Goal: Transaction & Acquisition: Book appointment/travel/reservation

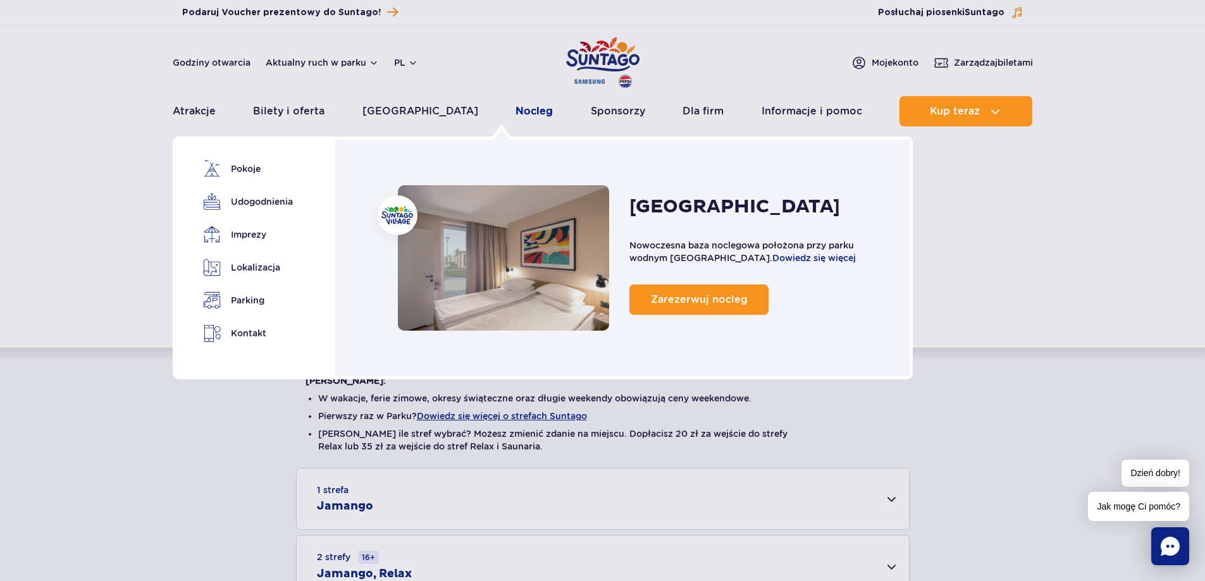
click at [516, 113] on link "Nocleg" at bounding box center [534, 111] width 37 height 30
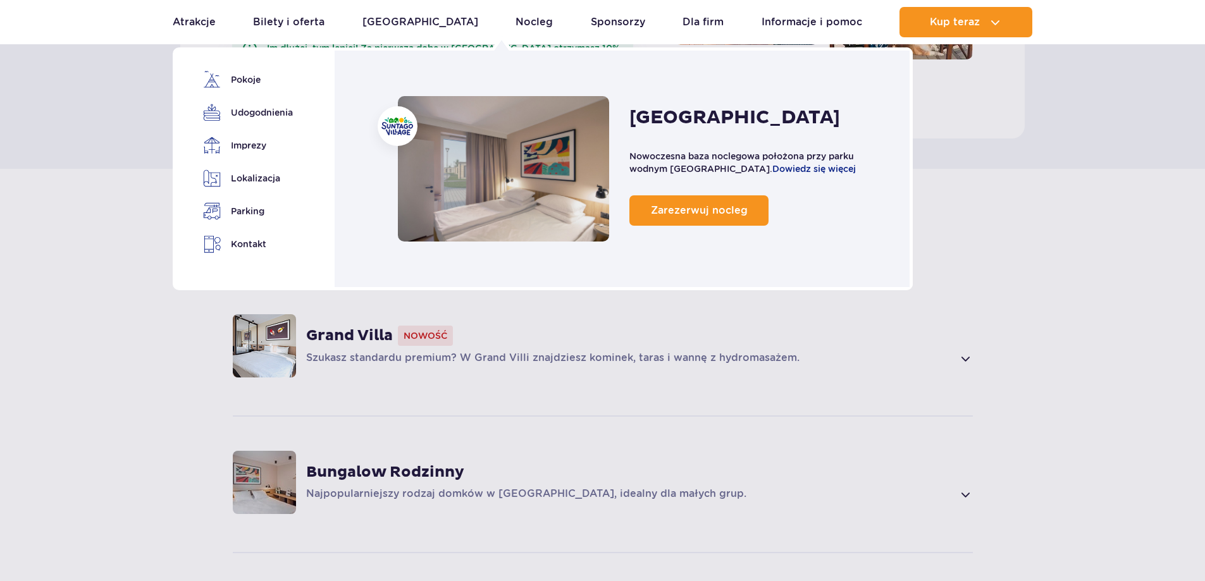
scroll to position [759, 0]
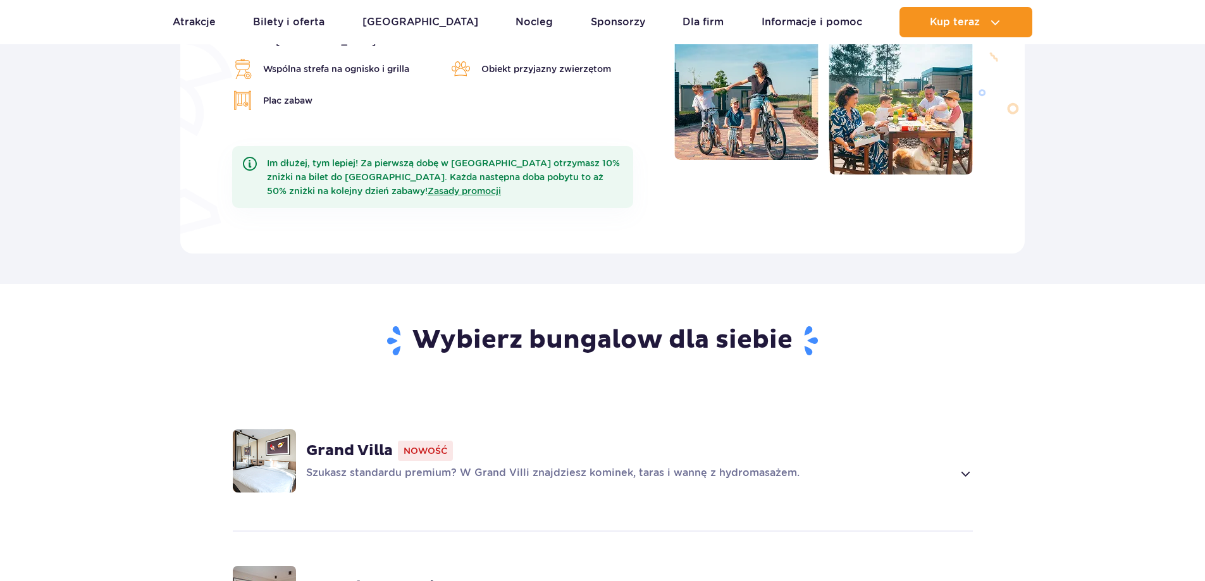
click at [346, 442] on strong "Grand Villa" at bounding box center [349, 451] width 87 height 19
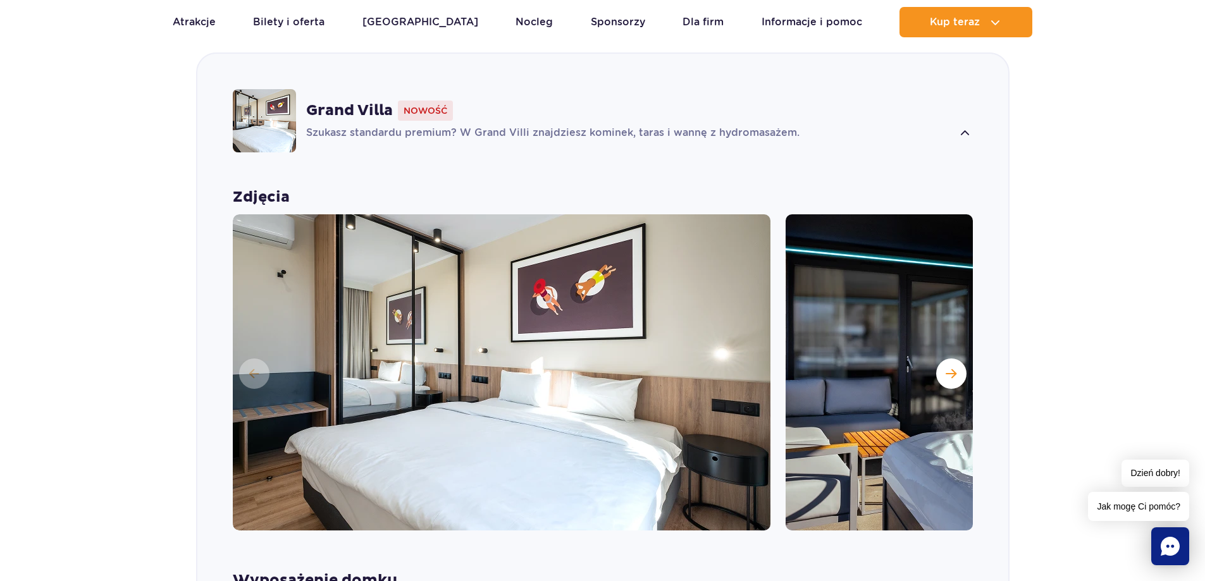
scroll to position [886, 0]
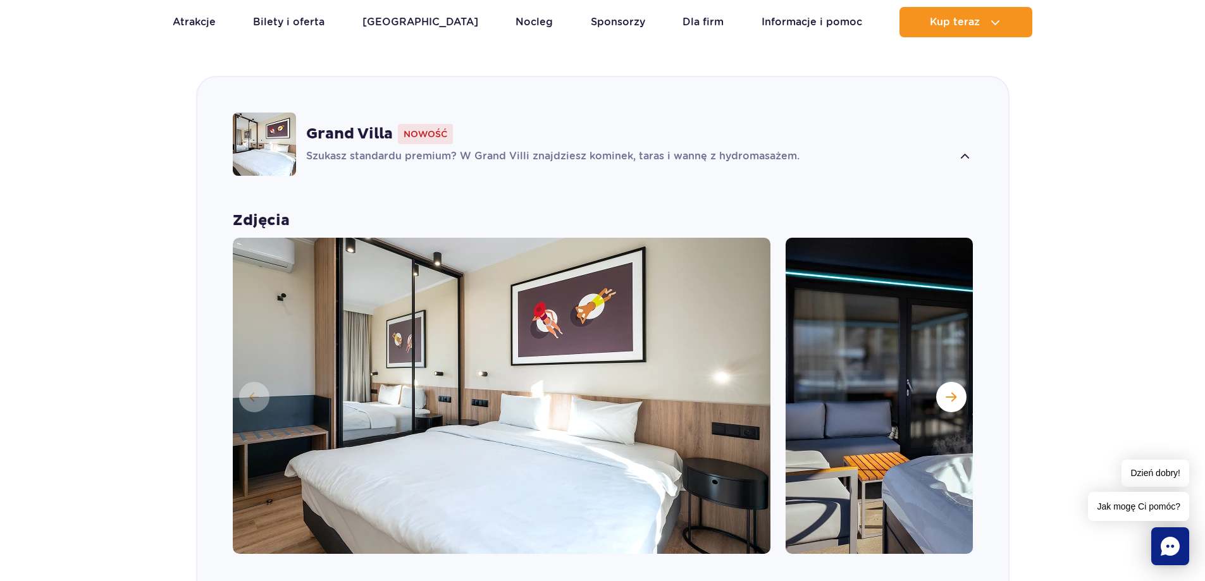
click at [555, 257] on img at bounding box center [502, 396] width 538 height 316
click at [958, 382] on button "Następny slajd" at bounding box center [951, 397] width 30 height 30
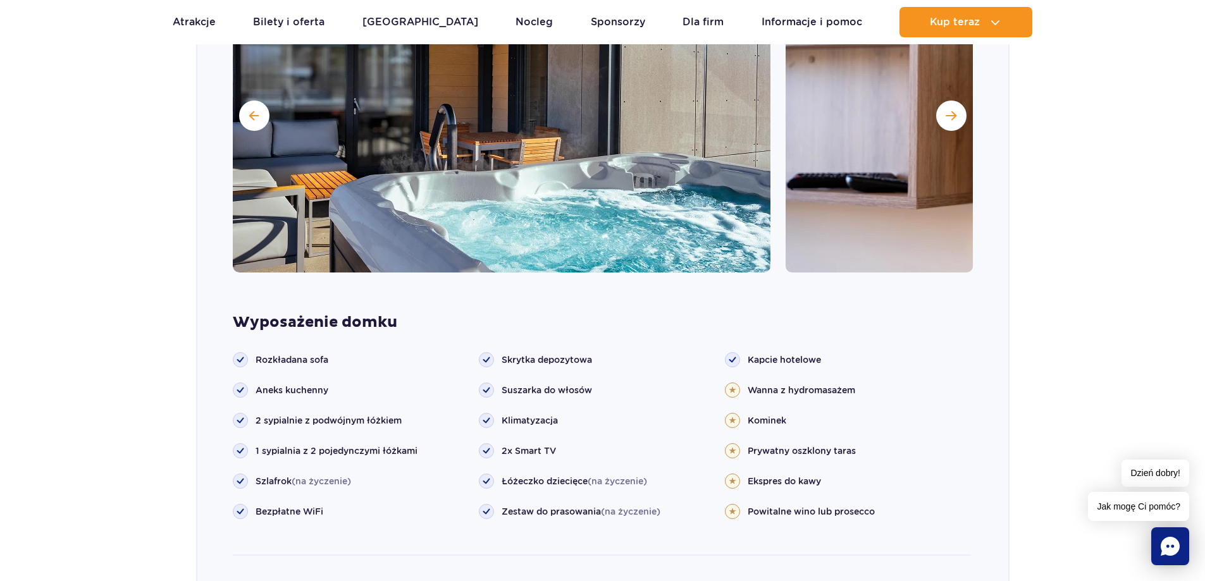
scroll to position [1076, 0]
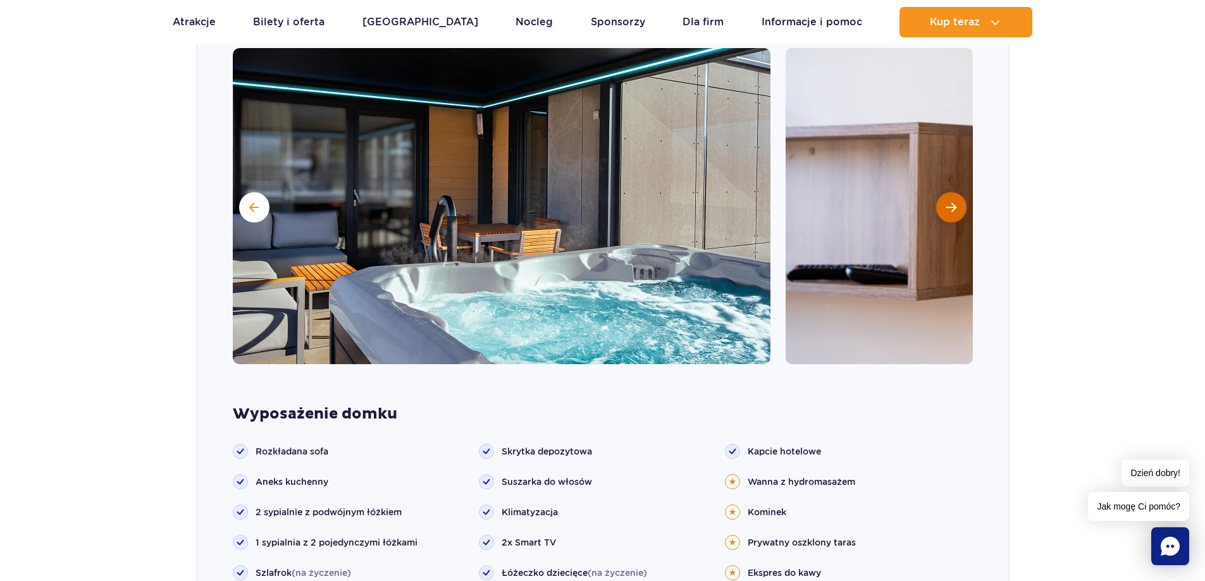
click at [957, 192] on button "Następny slajd" at bounding box center [951, 207] width 30 height 30
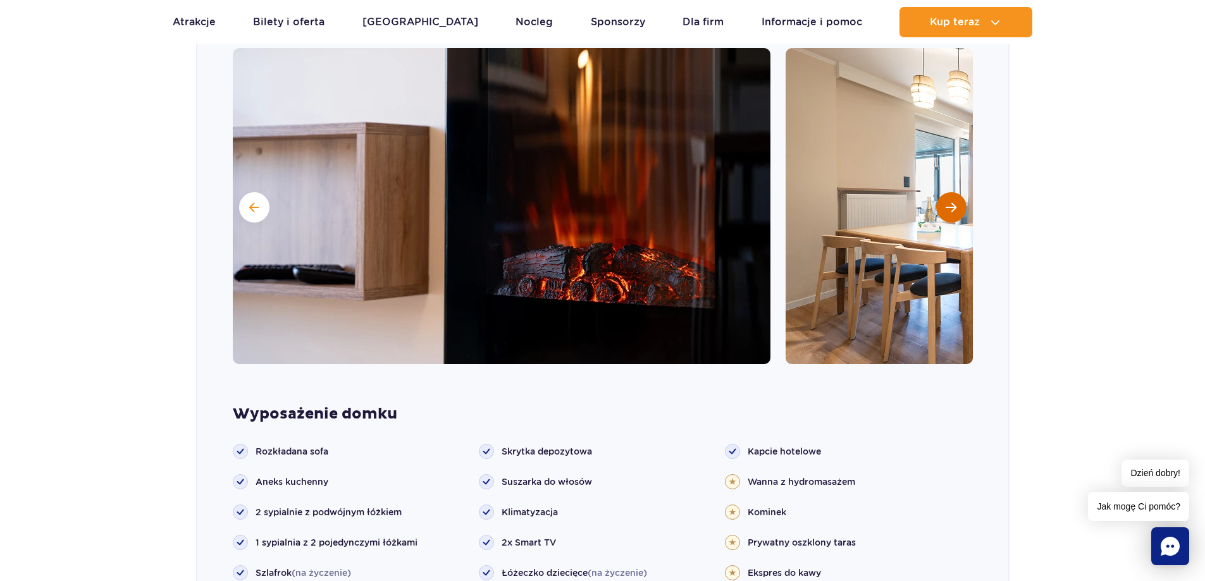
click at [957, 192] on button "Następny slajd" at bounding box center [951, 207] width 30 height 30
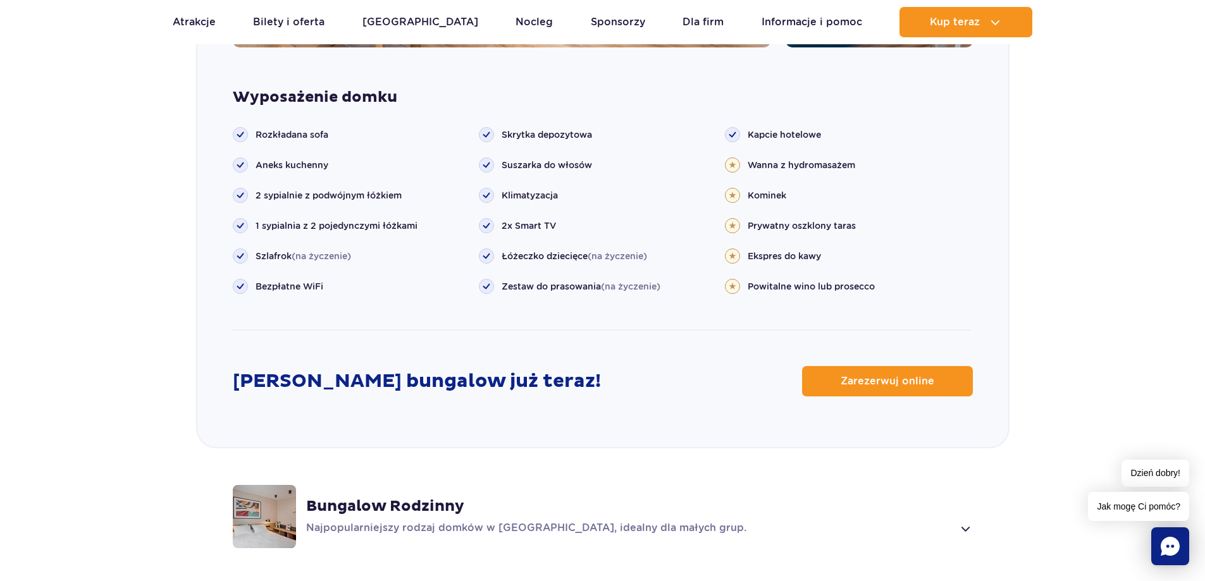
scroll to position [1392, 0]
click at [832, 367] on link "Zarezerwuj online" at bounding box center [887, 382] width 171 height 30
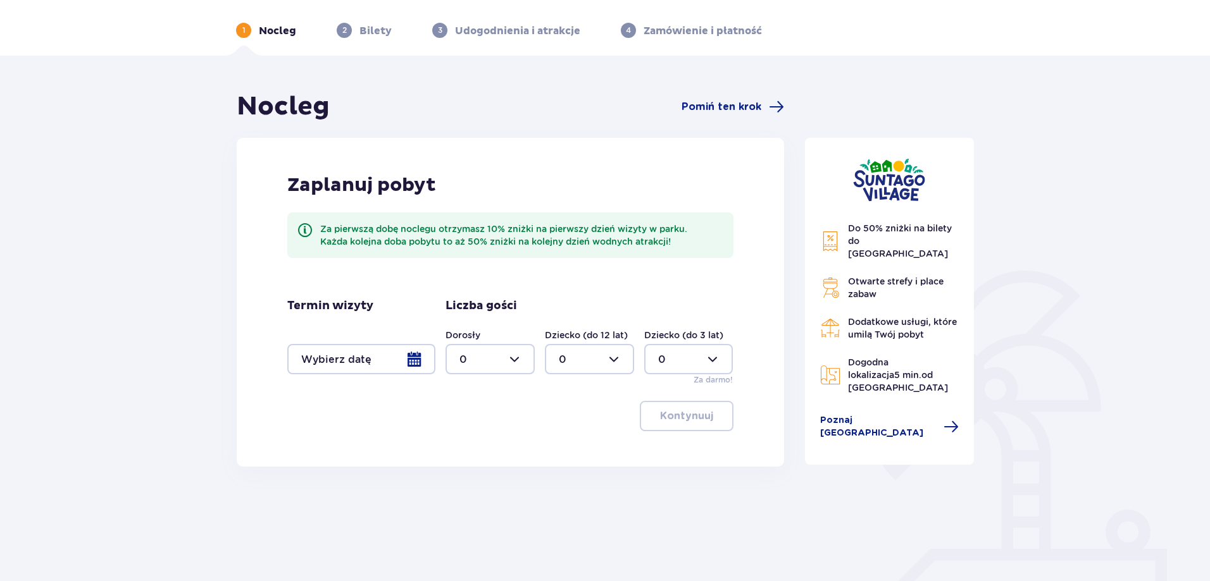
scroll to position [121, 0]
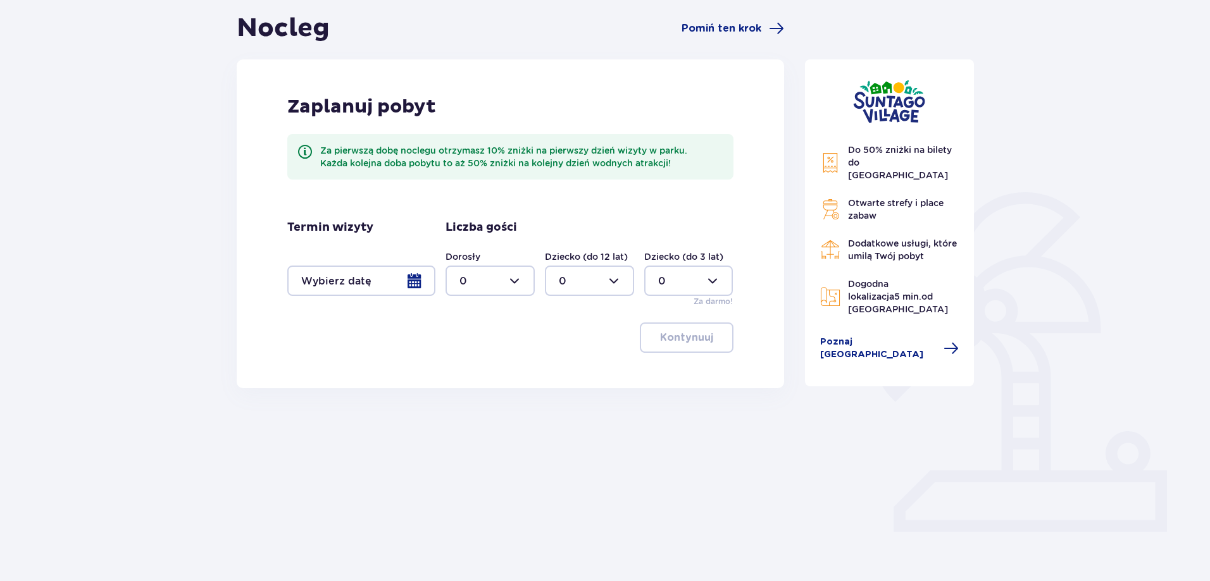
click at [421, 283] on div at bounding box center [361, 281] width 148 height 30
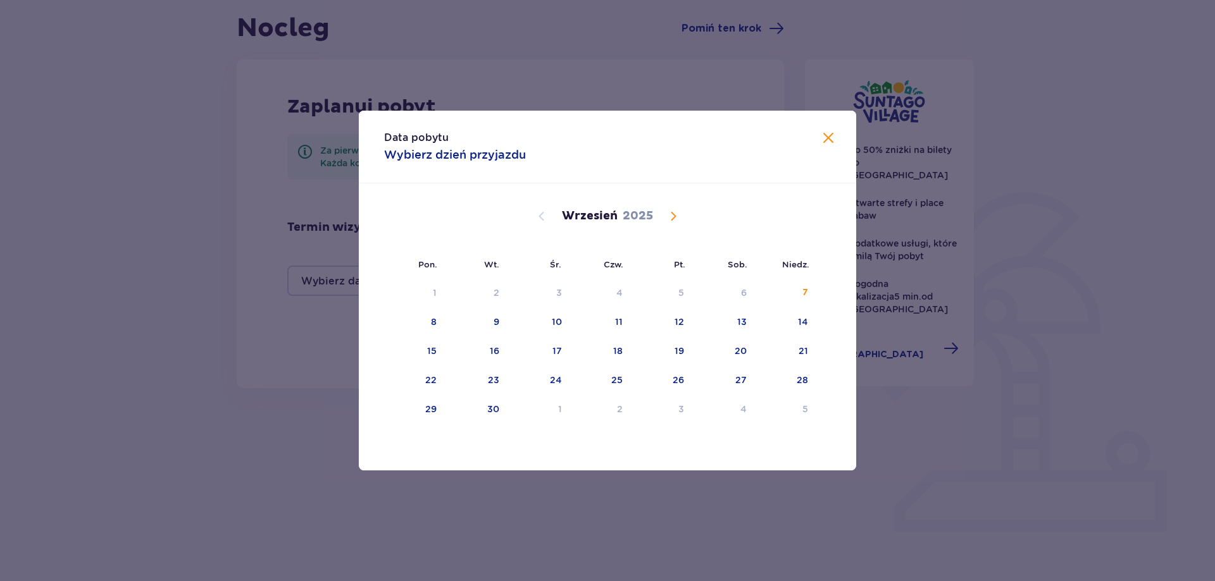
click at [673, 214] on span "Calendar" at bounding box center [672, 216] width 15 height 15
click at [695, 321] on div "11" at bounding box center [725, 323] width 61 height 28
click at [803, 320] on div "12" at bounding box center [802, 322] width 9 height 13
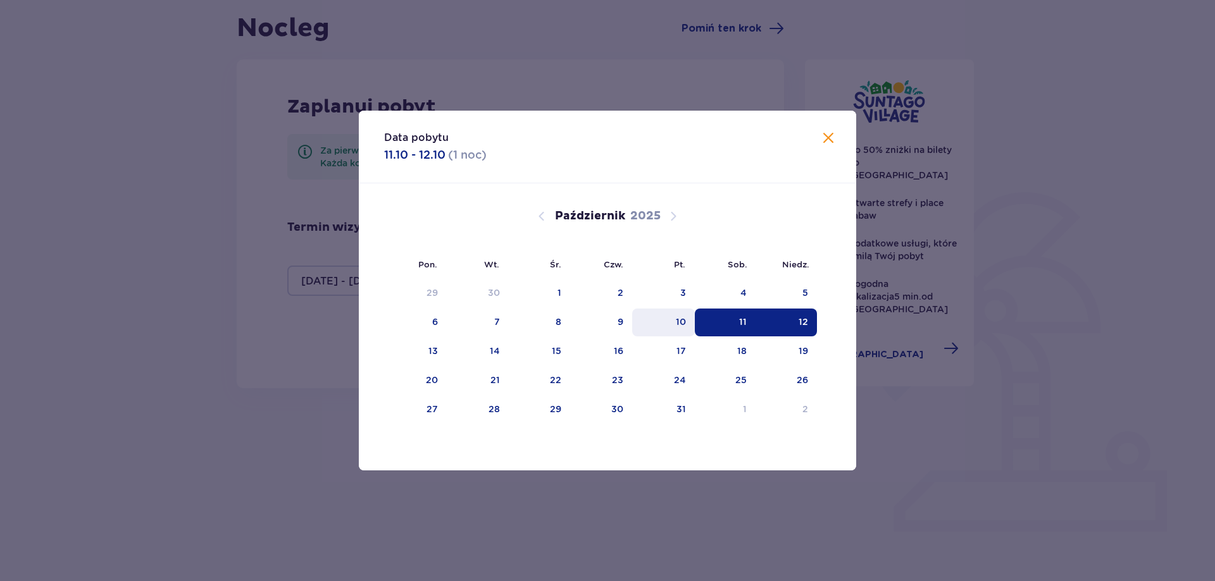
click at [686, 323] on div "10" at bounding box center [681, 322] width 10 height 13
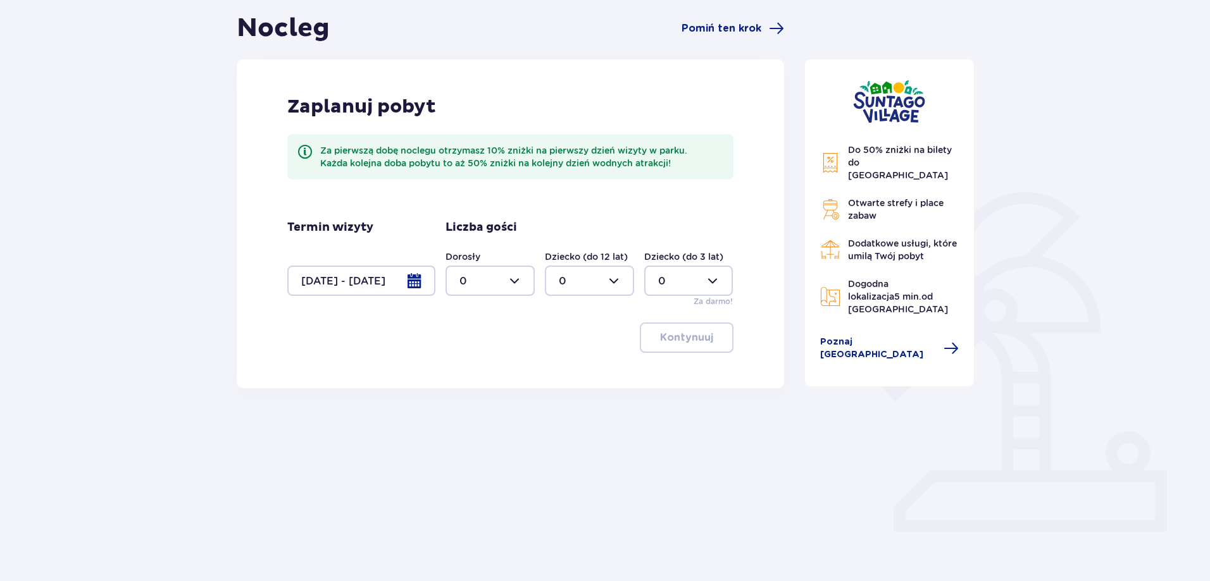
click at [418, 282] on div at bounding box center [361, 281] width 148 height 30
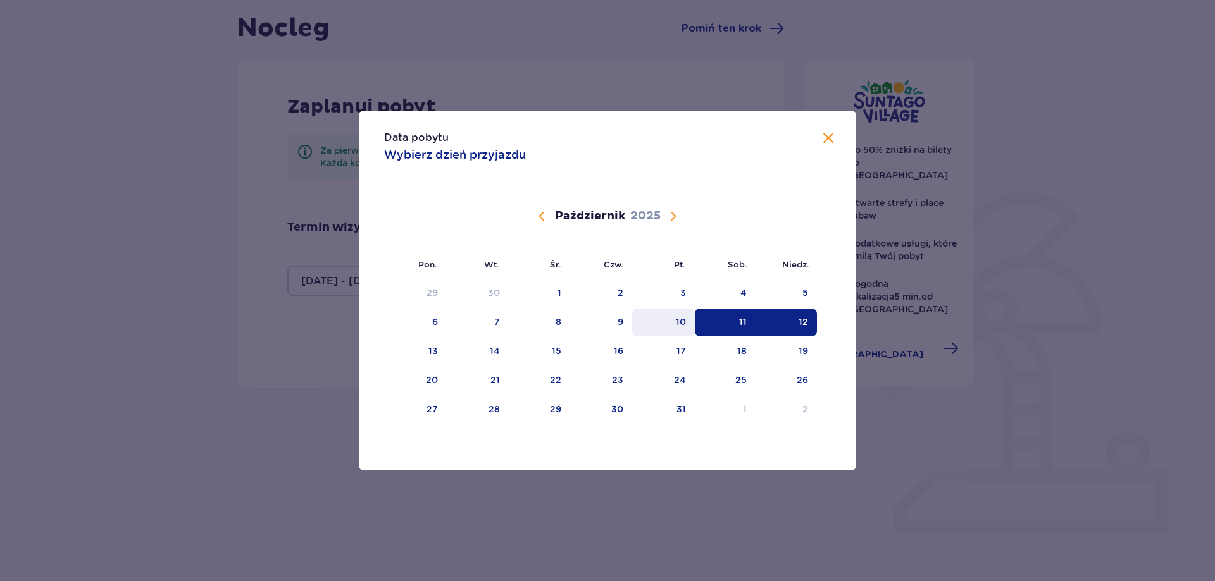
click at [681, 326] on div "10" at bounding box center [681, 322] width 10 height 13
click at [793, 321] on div "12" at bounding box center [785, 323] width 61 height 28
type input "10.10.25 - 12.10.25"
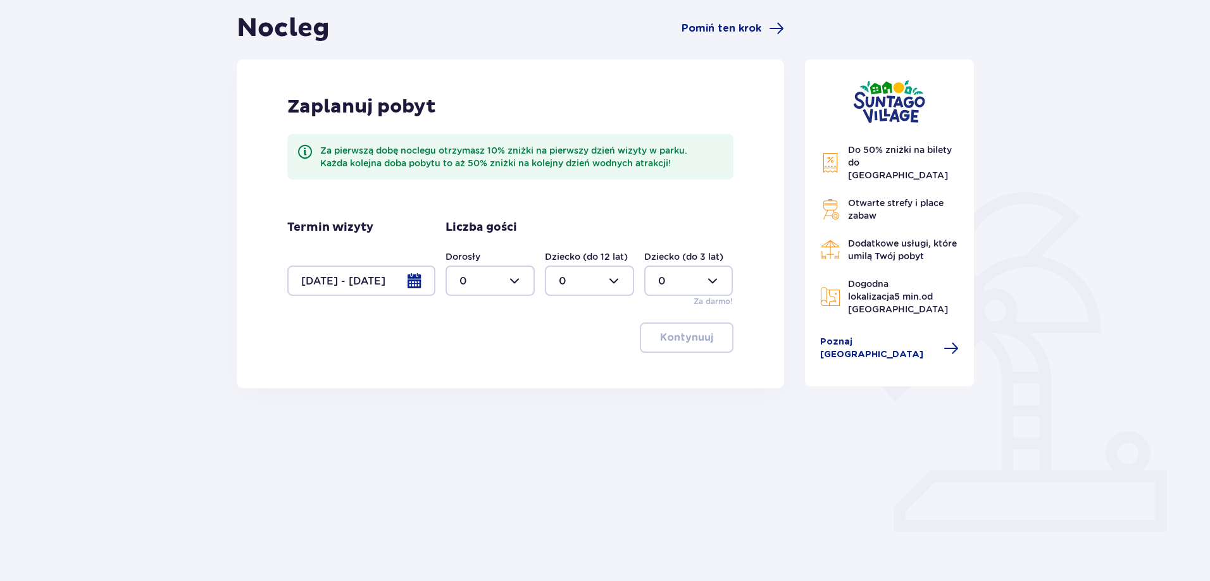
click at [528, 280] on div at bounding box center [489, 281] width 89 height 30
click at [484, 347] on div "6" at bounding box center [489, 352] width 61 height 14
type input "6"
click at [667, 341] on p "Kontynuuj" at bounding box center [686, 338] width 53 height 14
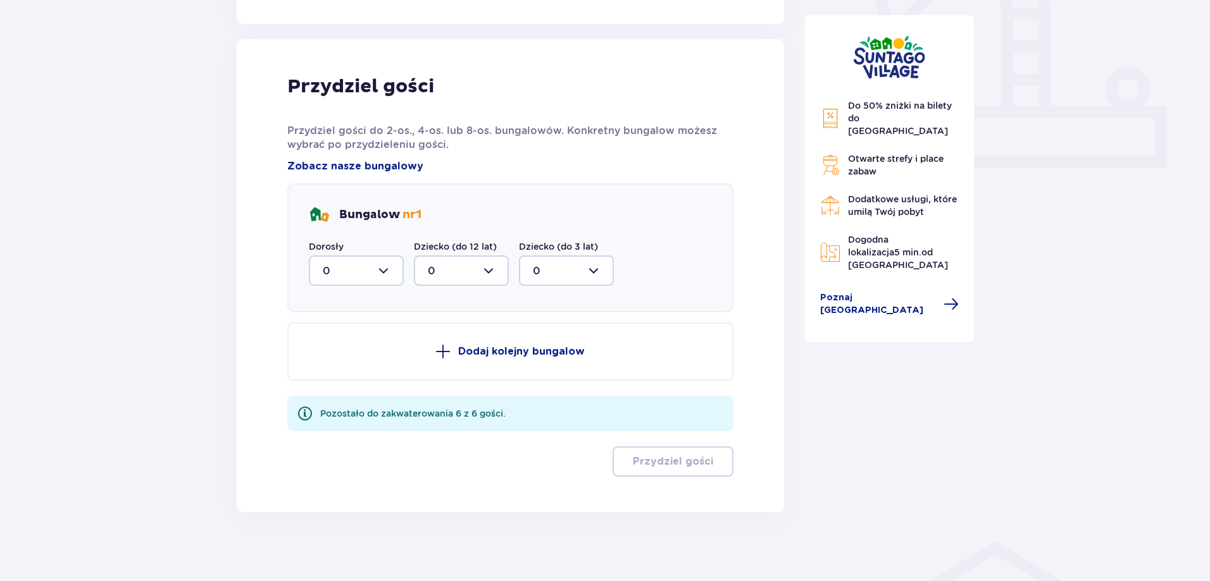
scroll to position [493, 0]
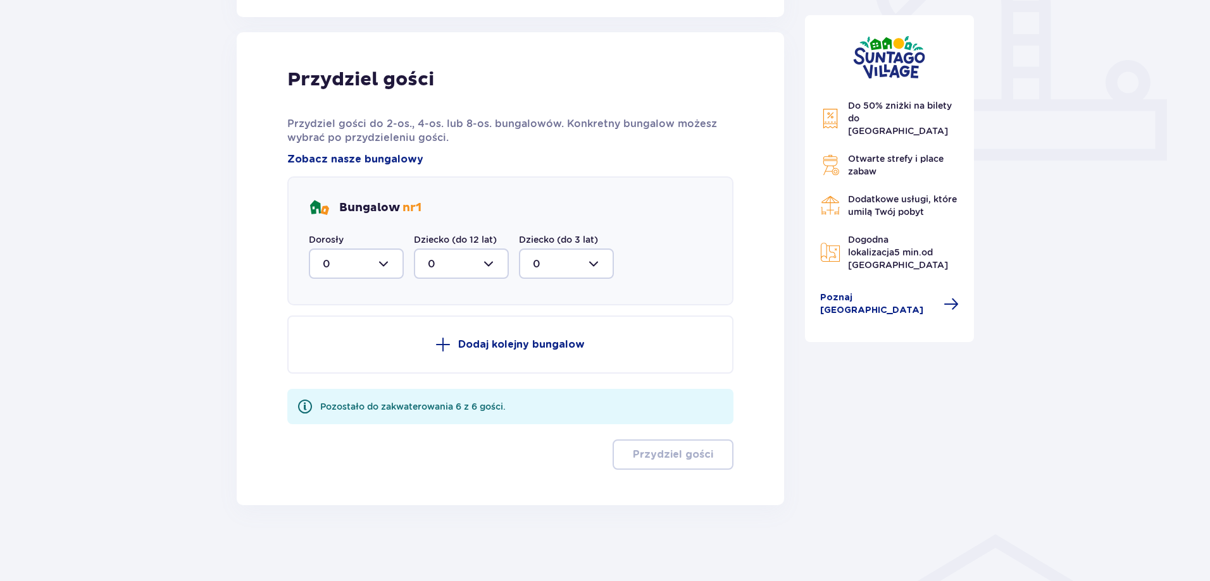
click at [376, 255] on div at bounding box center [356, 264] width 95 height 30
click at [347, 380] on span "6" at bounding box center [356, 387] width 92 height 27
type input "6"
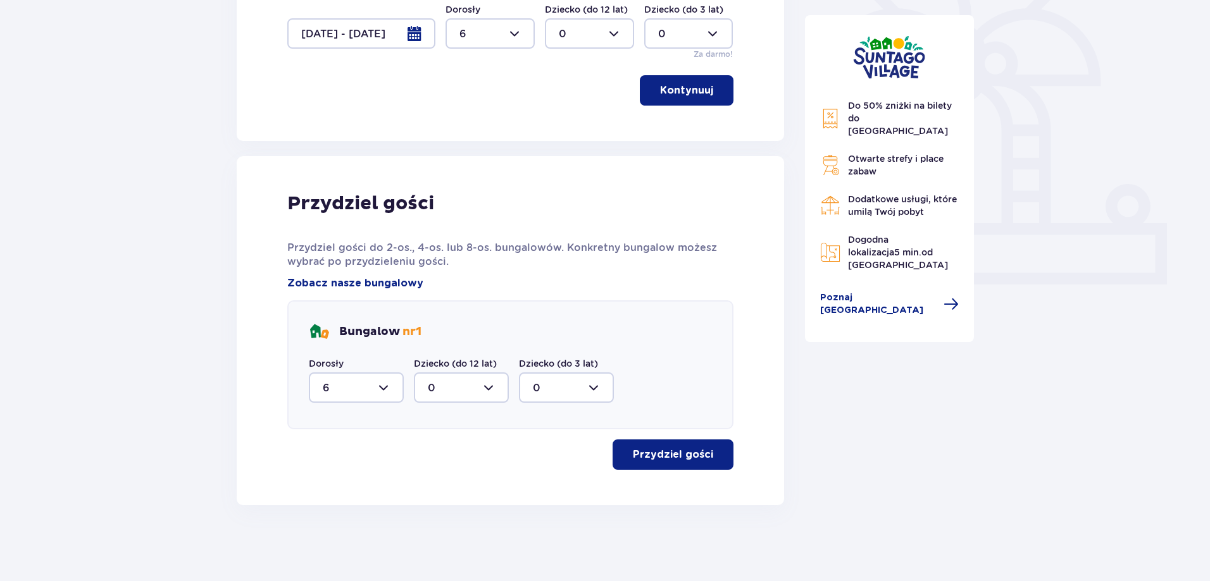
scroll to position [369, 0]
click at [686, 459] on p "Przydziel gości" at bounding box center [673, 455] width 80 height 14
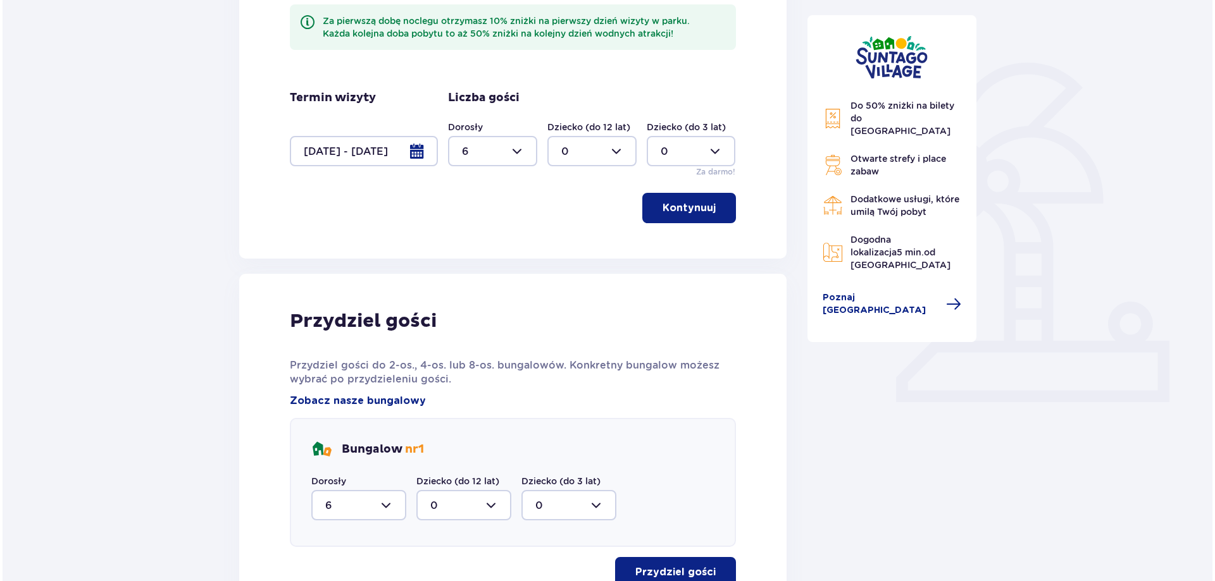
scroll to position [321, 0]
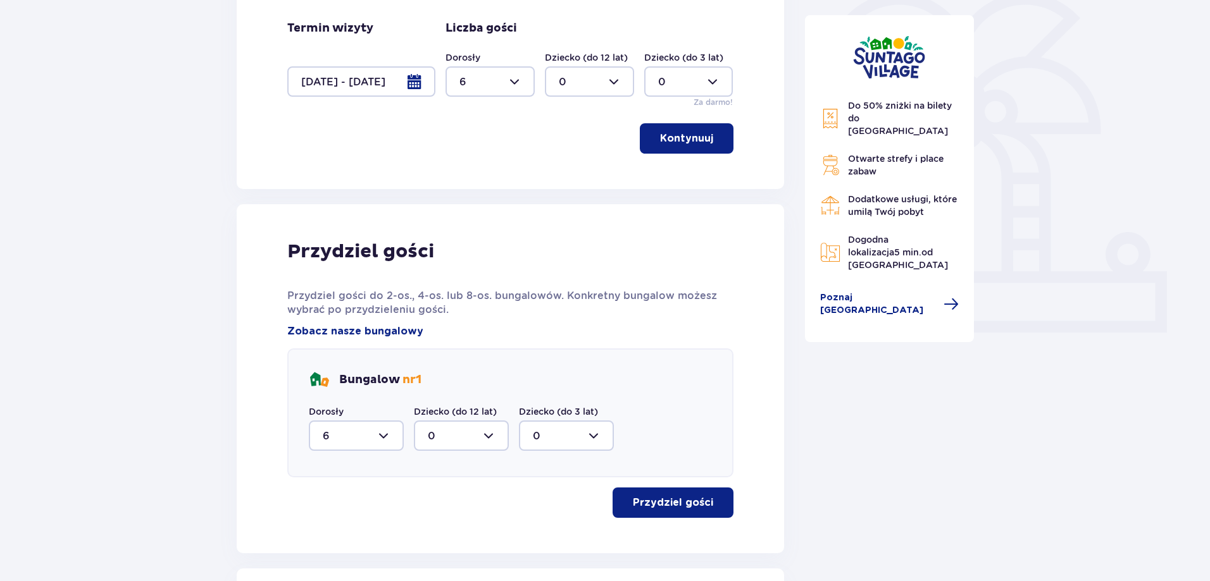
click at [416, 85] on div at bounding box center [361, 81] width 148 height 30
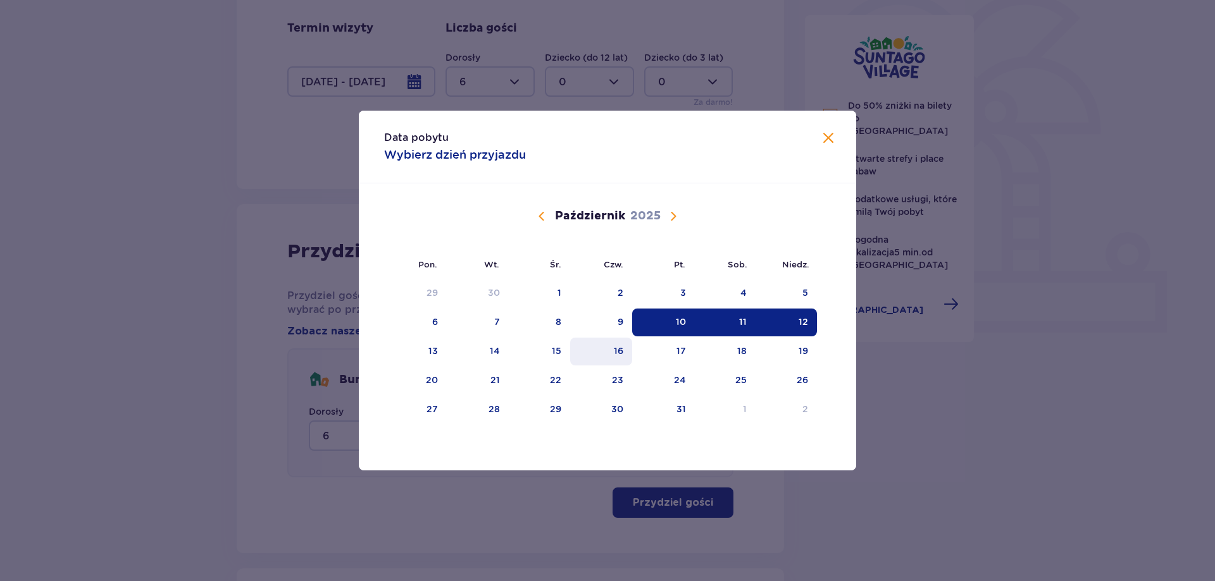
click at [629, 354] on div "16" at bounding box center [601, 352] width 63 height 28
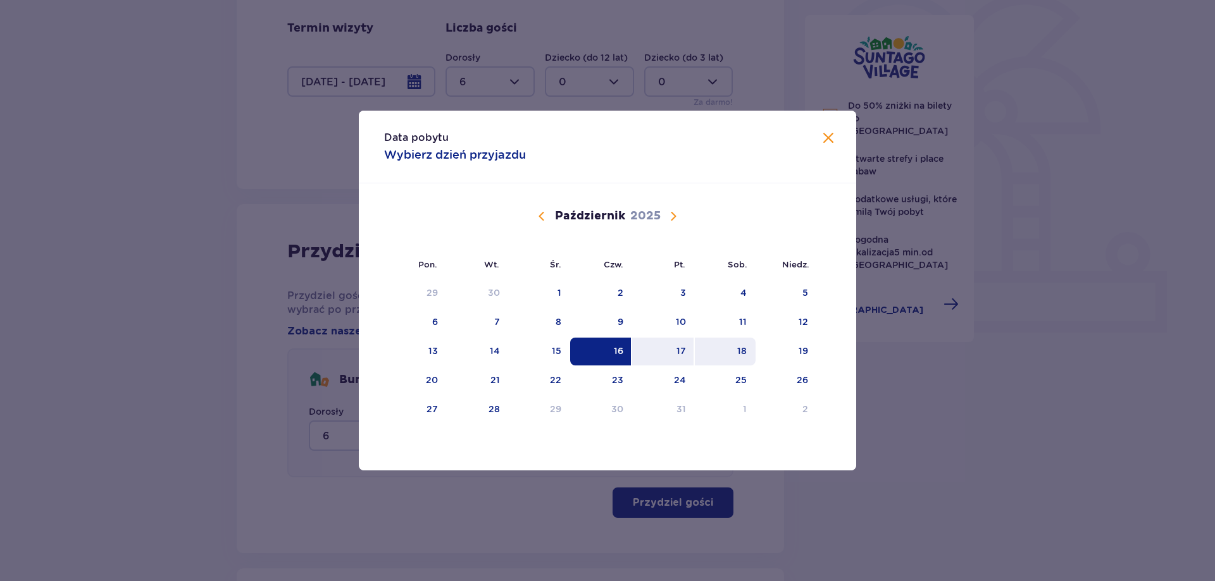
click at [746, 349] on div "18" at bounding box center [741, 351] width 9 height 13
type input "16.10.25 - 18.10.25"
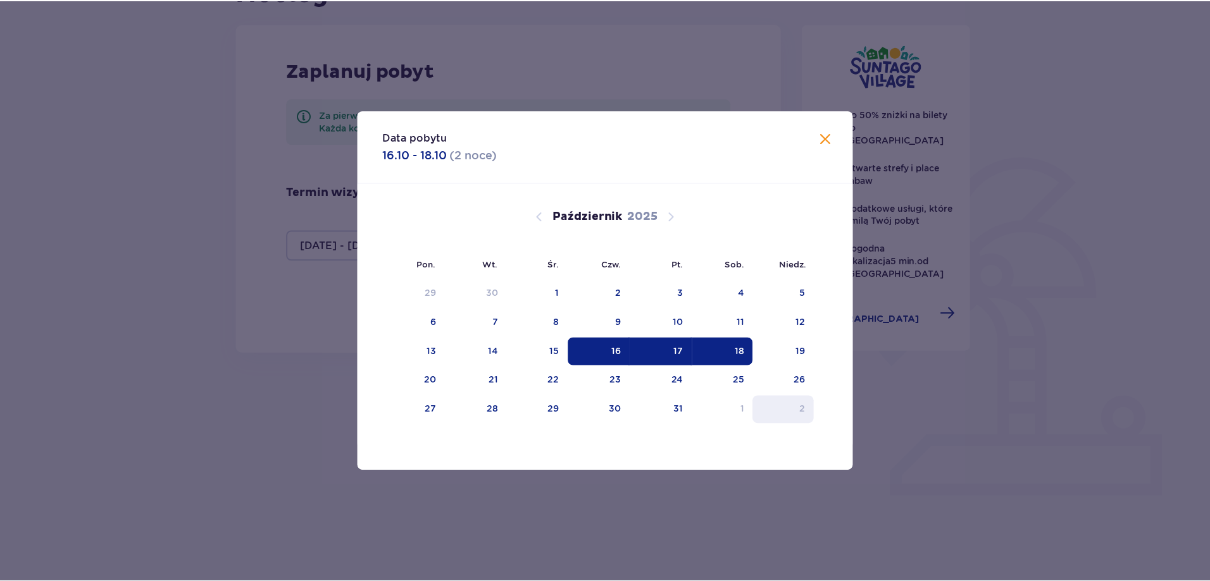
scroll to position [121, 0]
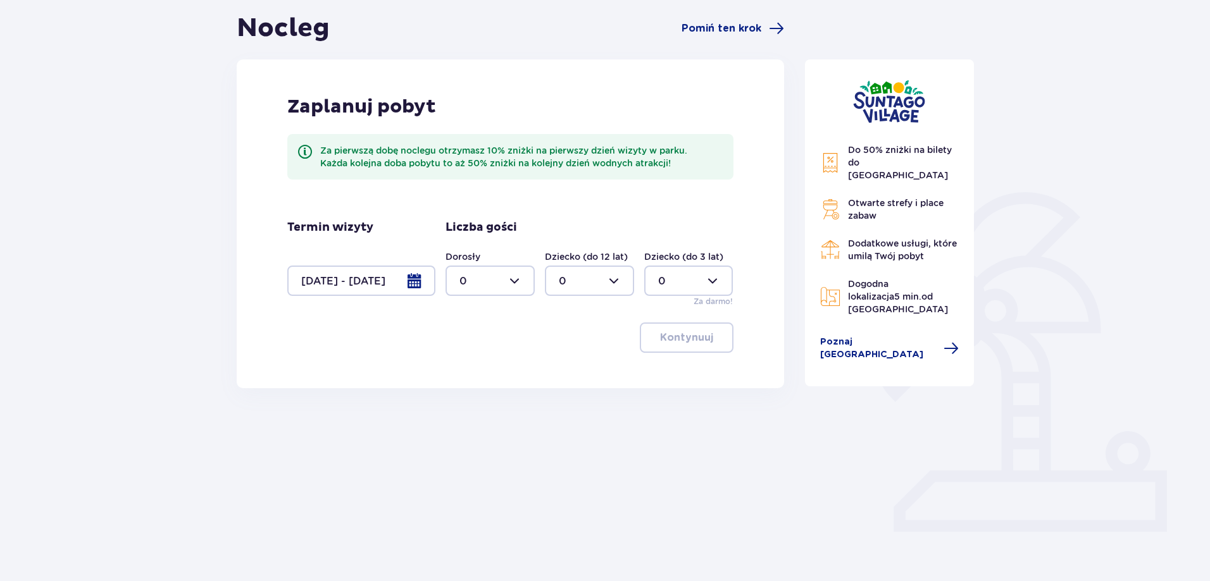
click at [481, 275] on div at bounding box center [489, 281] width 89 height 30
click at [473, 356] on div "6" at bounding box center [489, 352] width 61 height 14
type input "6"
click at [671, 349] on button "Kontynuuj" at bounding box center [687, 338] width 94 height 30
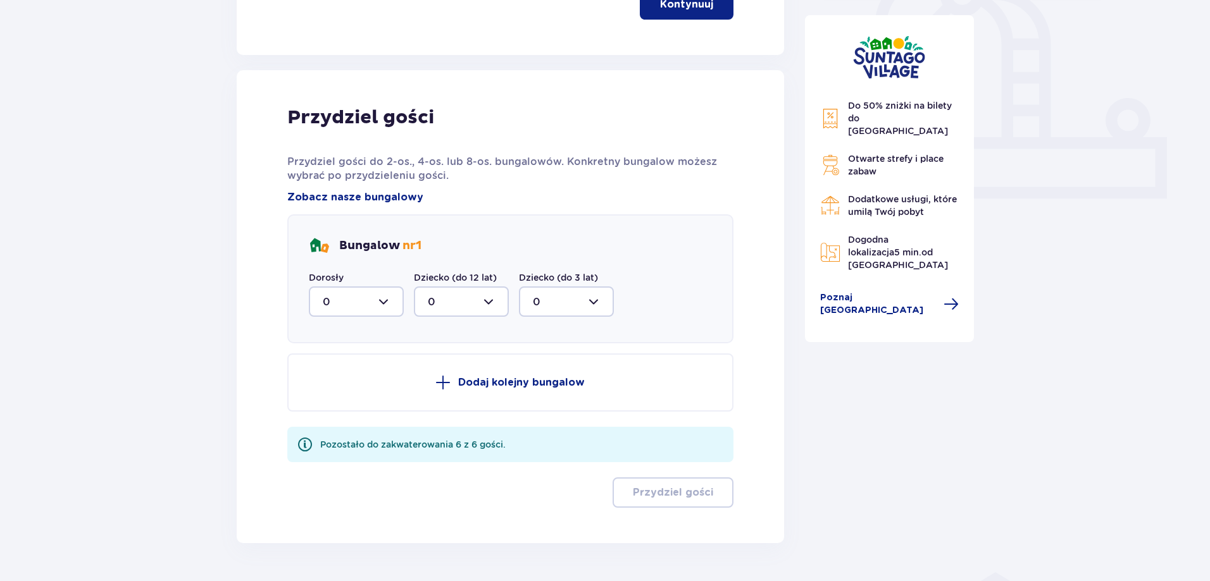
scroll to position [493, 0]
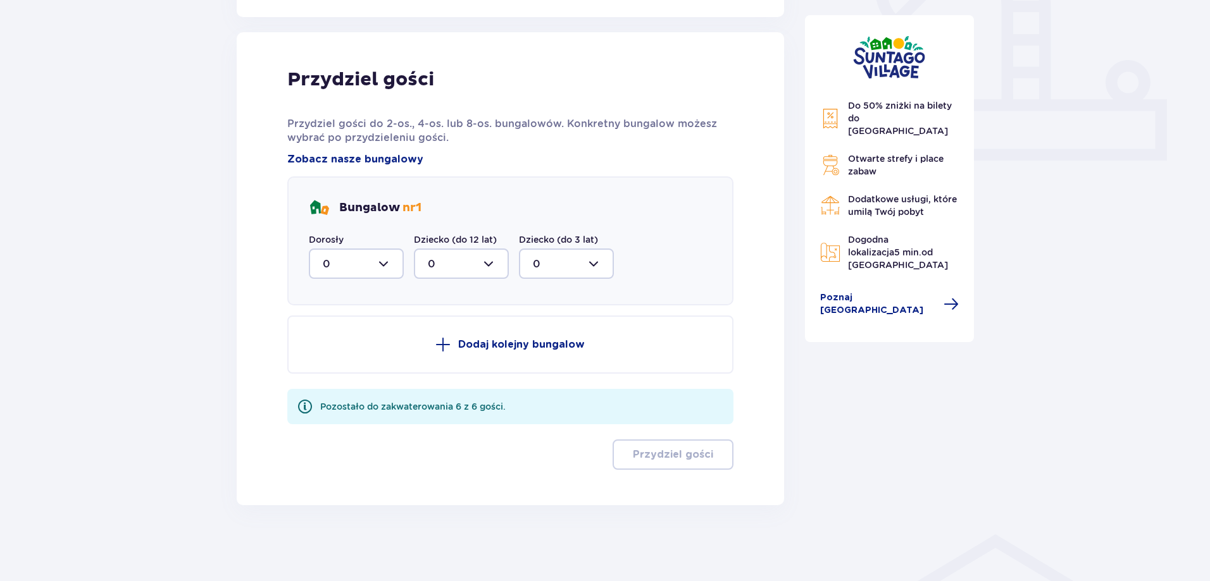
click at [369, 266] on div at bounding box center [356, 264] width 95 height 30
click at [342, 378] on span "6" at bounding box center [356, 387] width 92 height 27
type input "6"
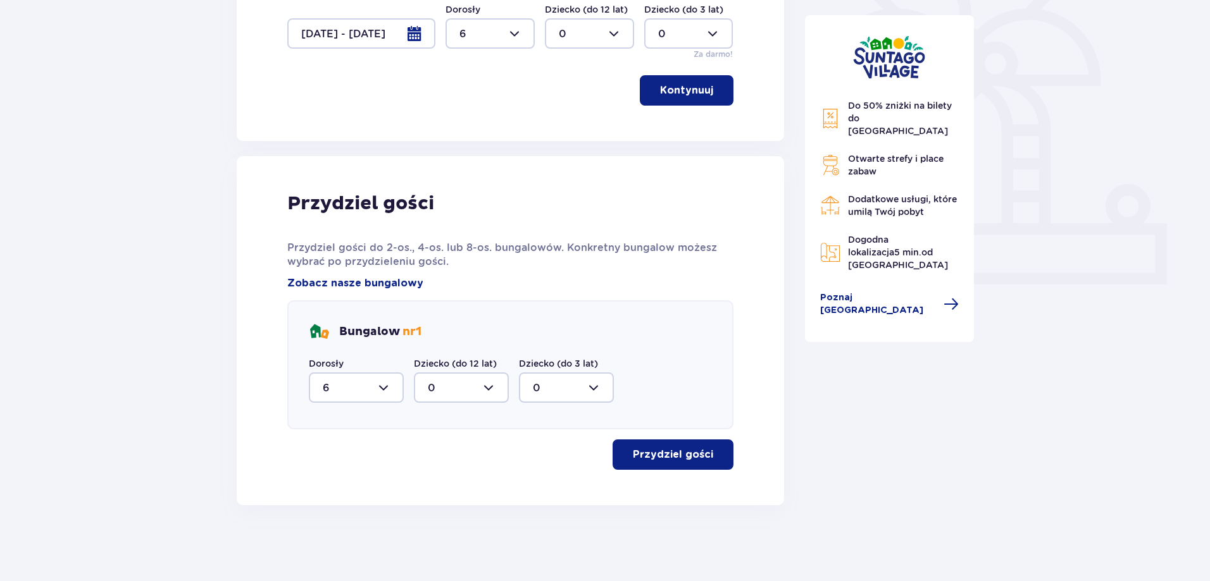
click at [646, 447] on button "Przydziel gości" at bounding box center [672, 455] width 121 height 30
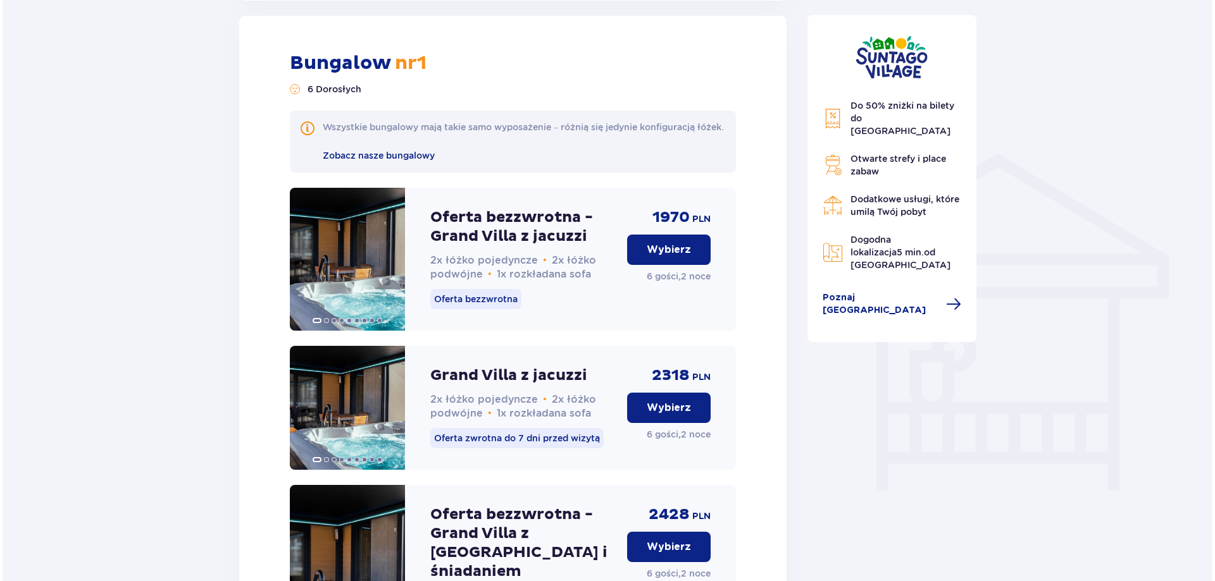
scroll to position [874, 0]
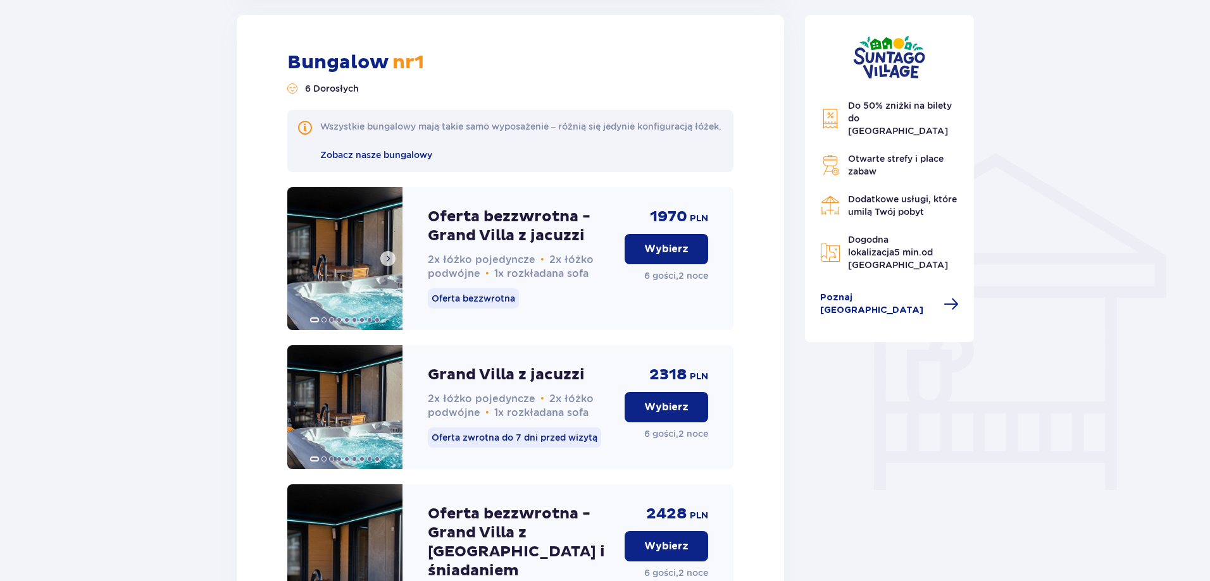
click at [390, 264] on span at bounding box center [388, 259] width 10 height 10
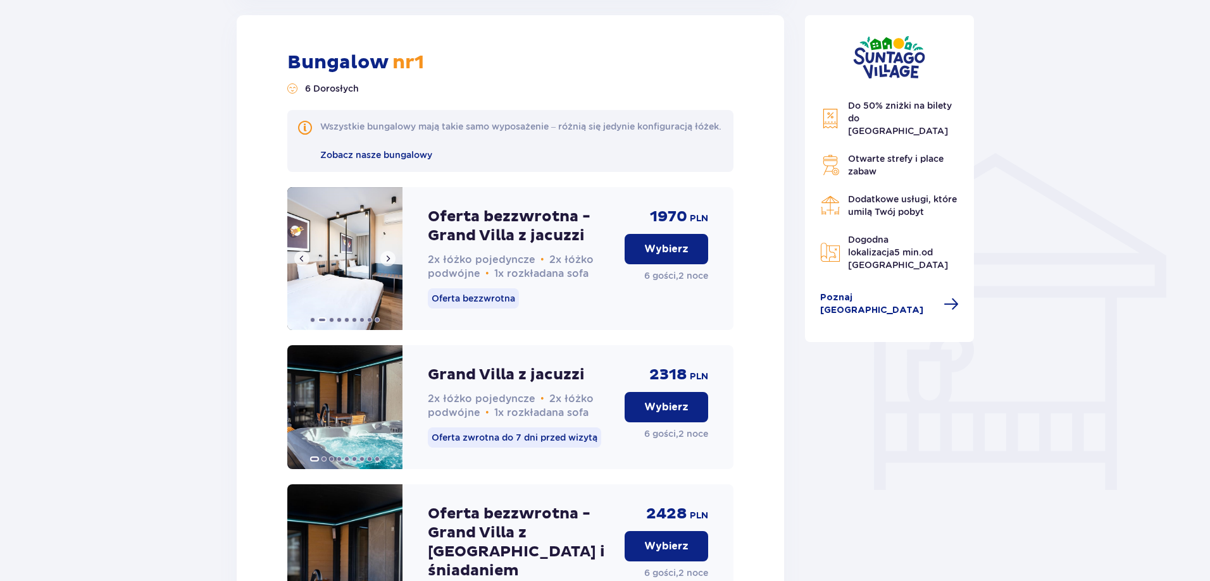
click at [390, 264] on span at bounding box center [388, 259] width 10 height 10
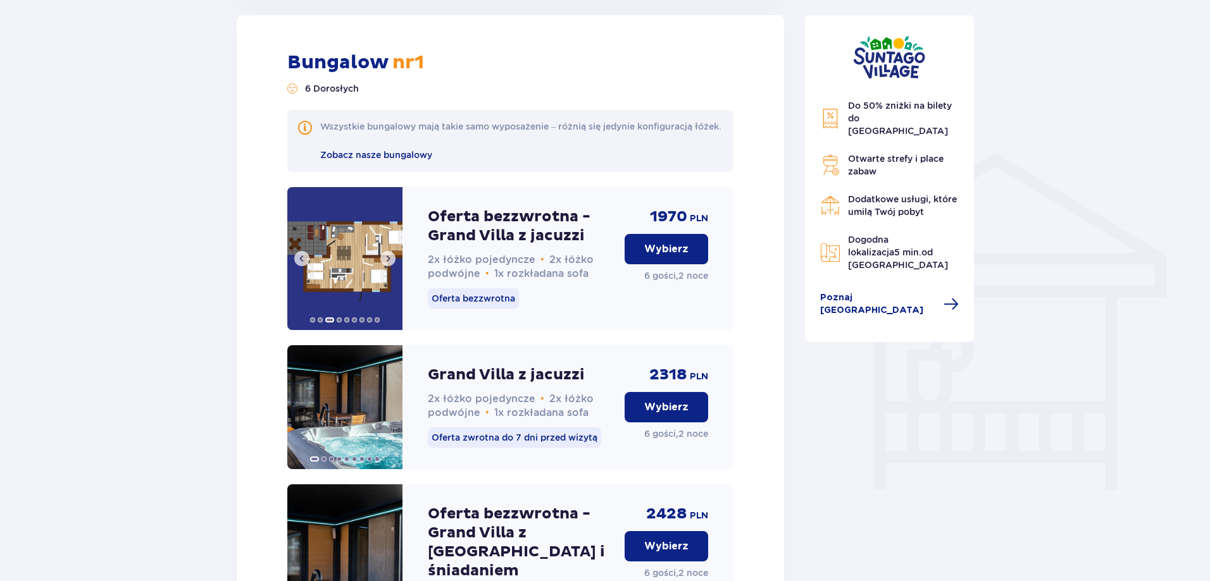
click at [366, 275] on img at bounding box center [344, 258] width 115 height 143
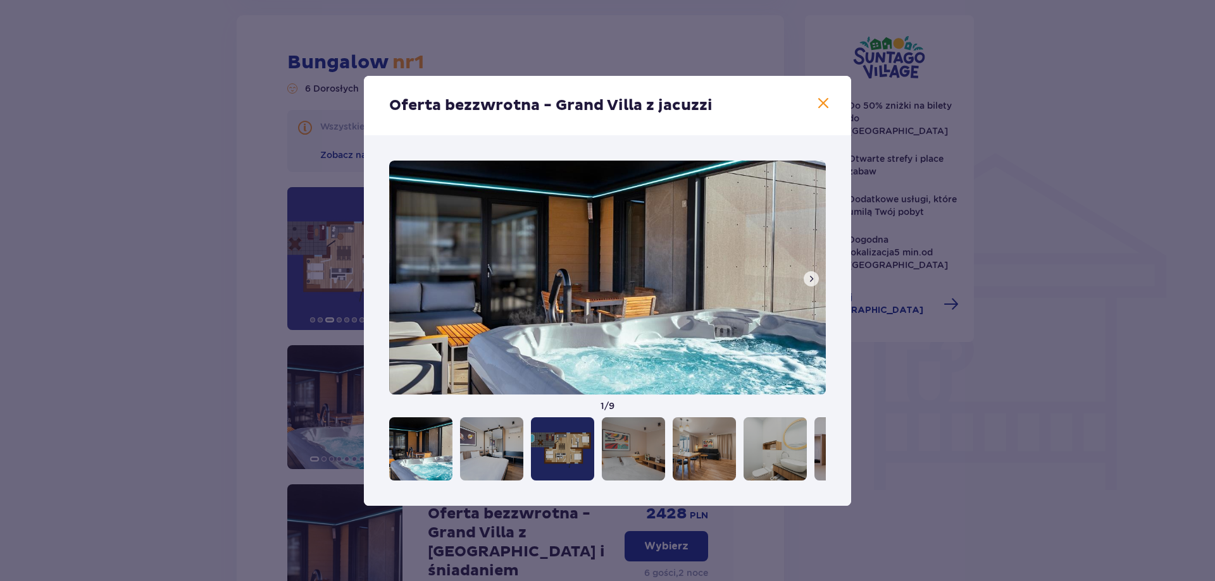
click at [571, 438] on div at bounding box center [562, 449] width 63 height 63
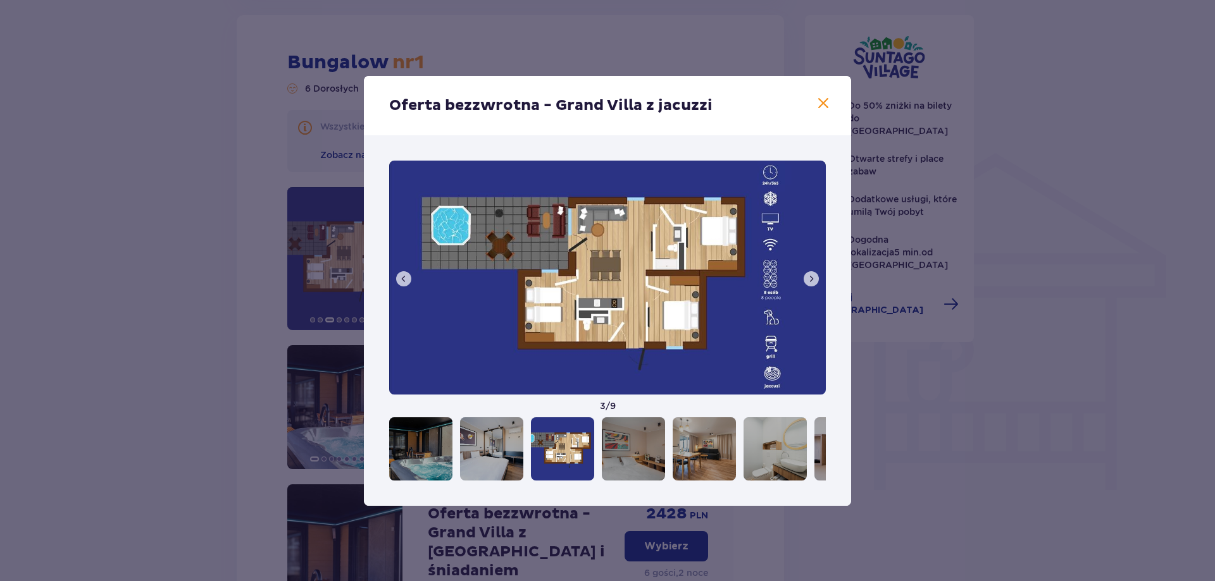
click at [814, 279] on span at bounding box center [811, 279] width 10 height 10
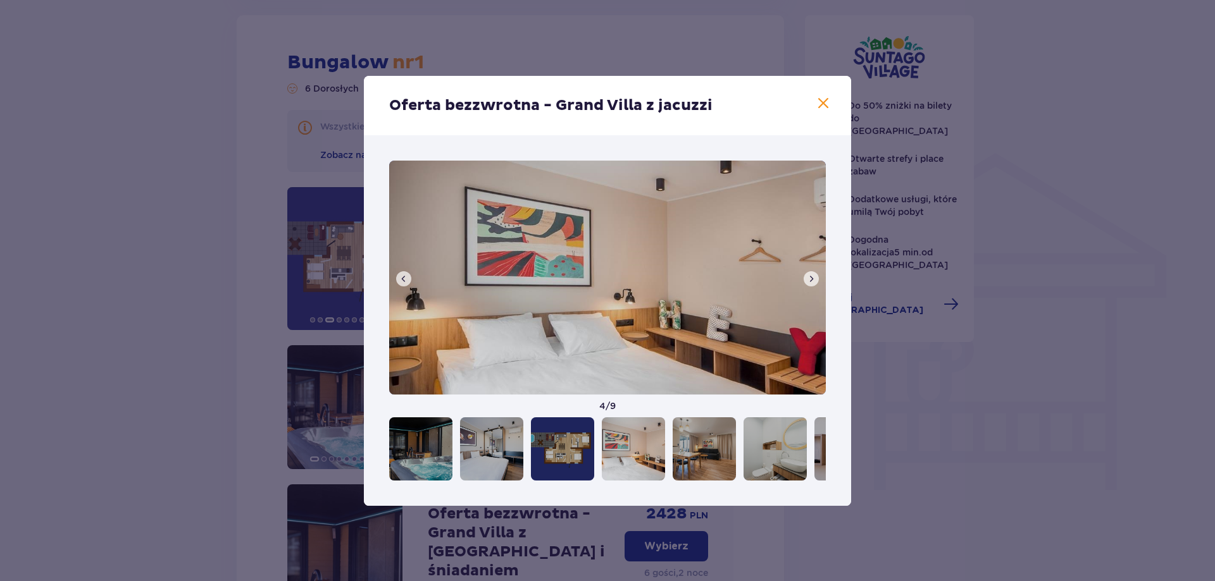
click at [814, 279] on span at bounding box center [811, 279] width 10 height 10
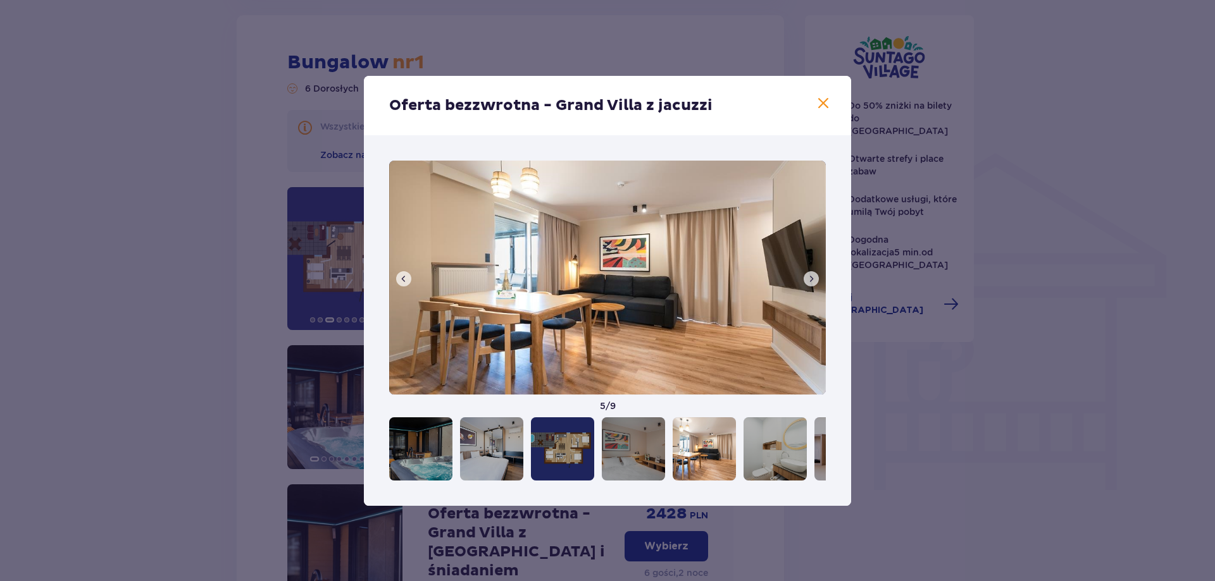
click at [814, 279] on span at bounding box center [811, 279] width 10 height 10
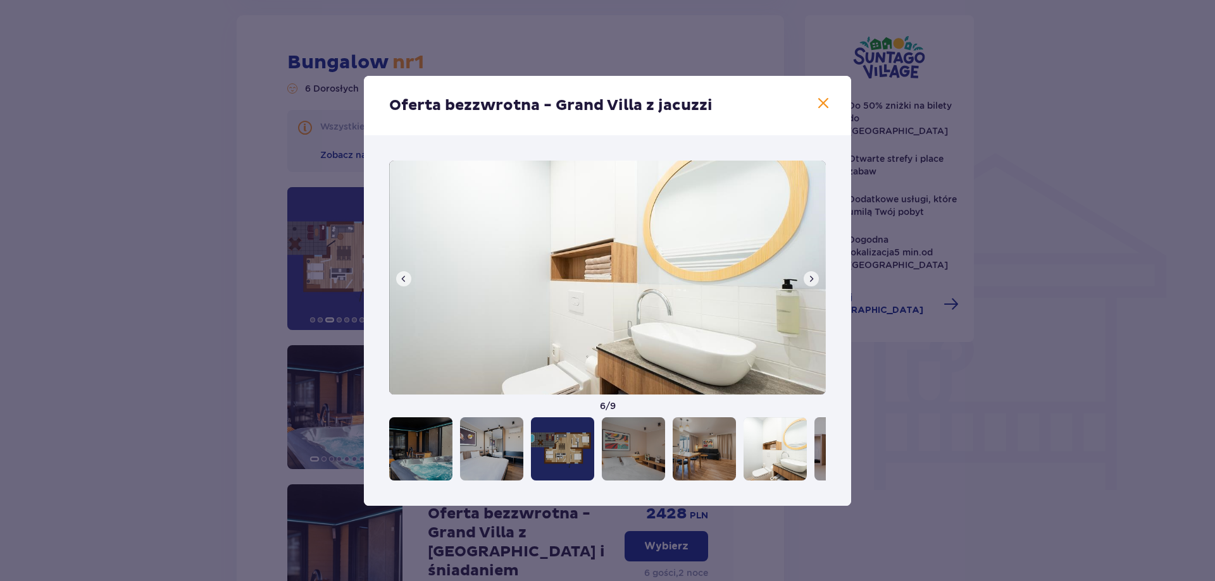
click at [814, 279] on span at bounding box center [811, 279] width 10 height 10
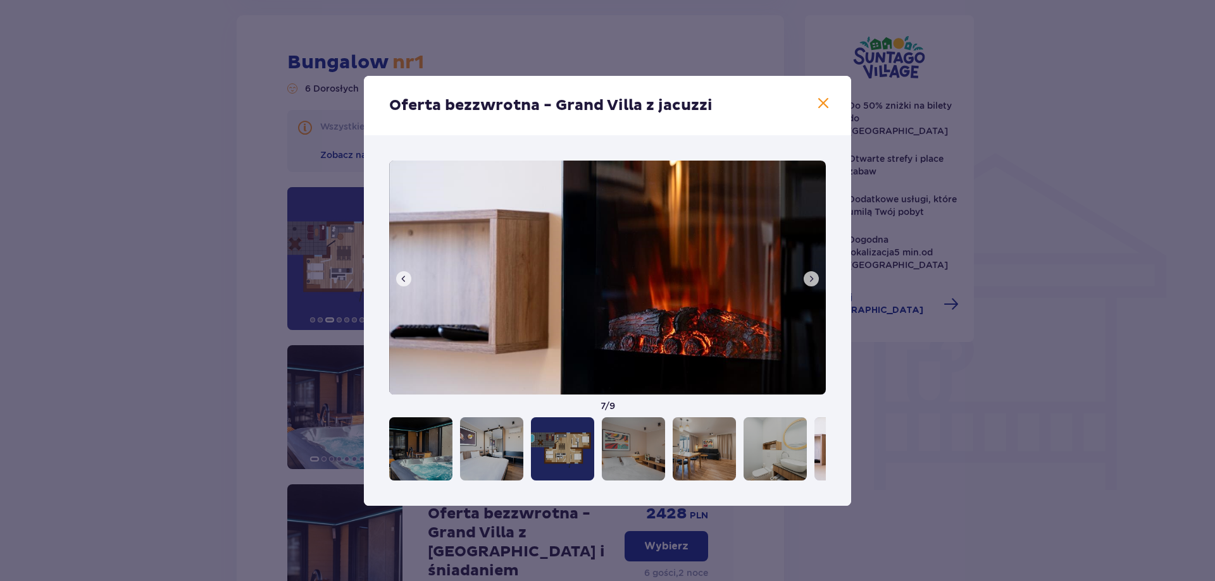
click at [814, 279] on span at bounding box center [811, 279] width 10 height 10
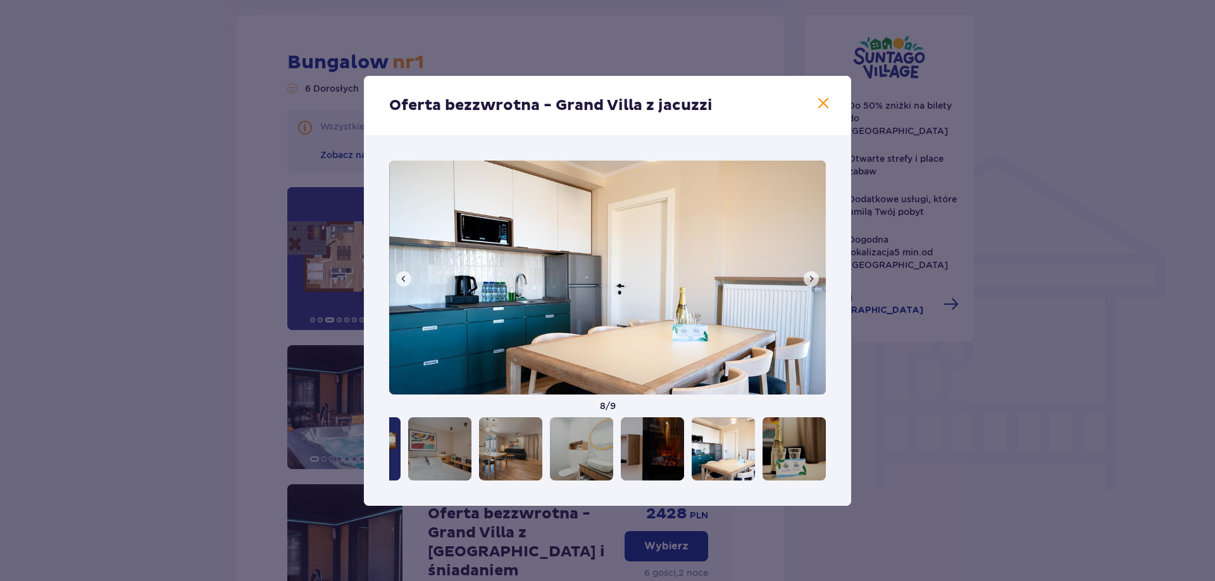
click at [827, 106] on span at bounding box center [822, 103] width 15 height 15
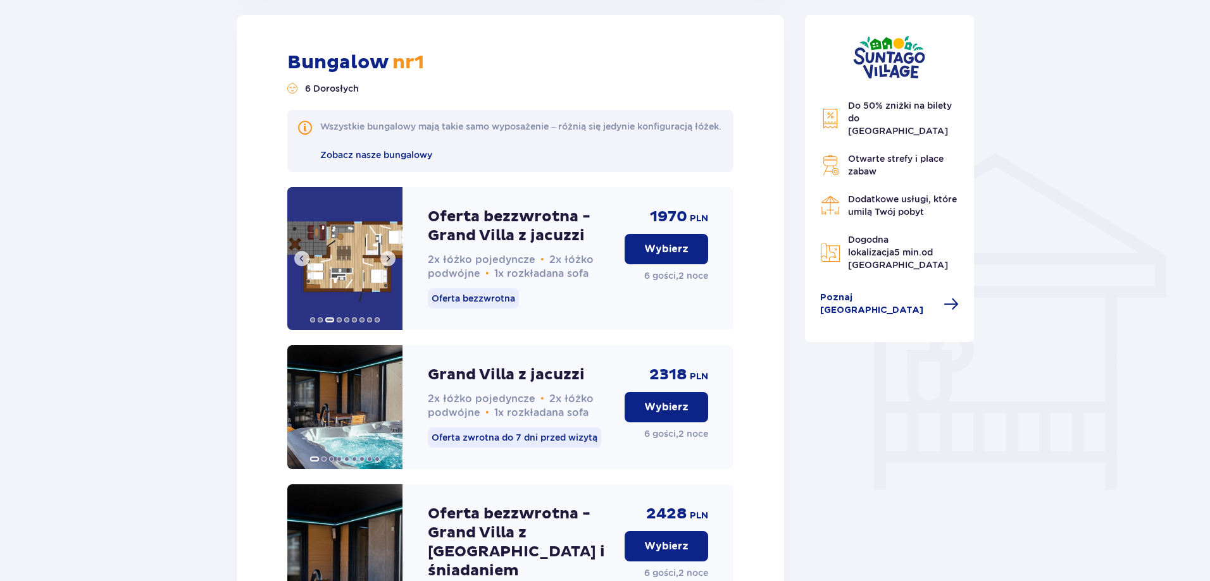
click at [346, 268] on img at bounding box center [344, 258] width 115 height 143
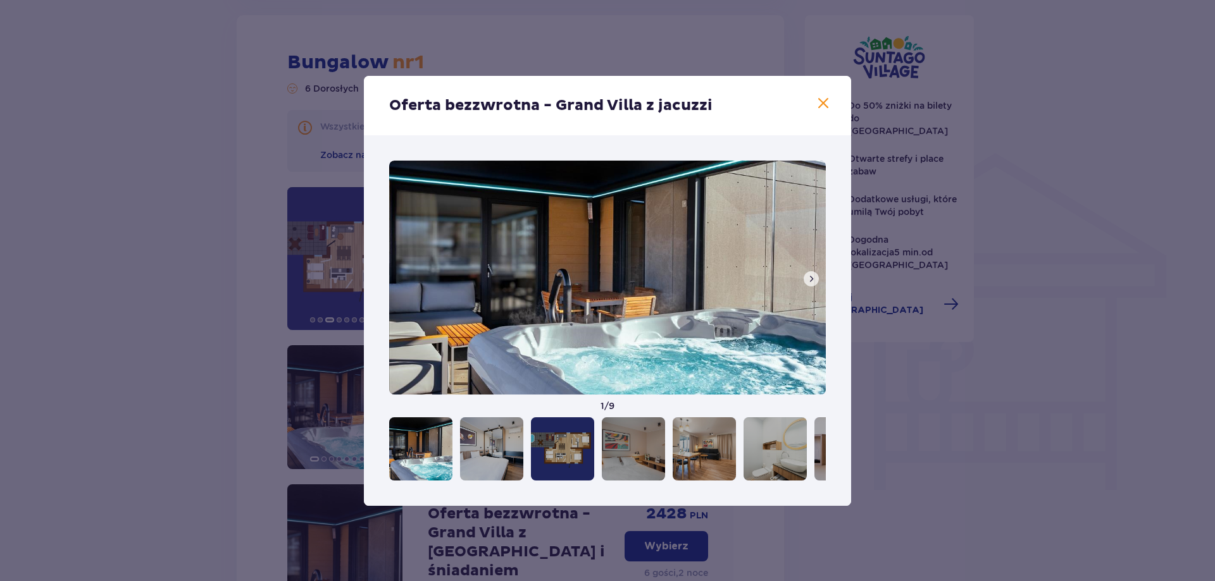
click at [808, 273] on button at bounding box center [810, 278] width 15 height 15
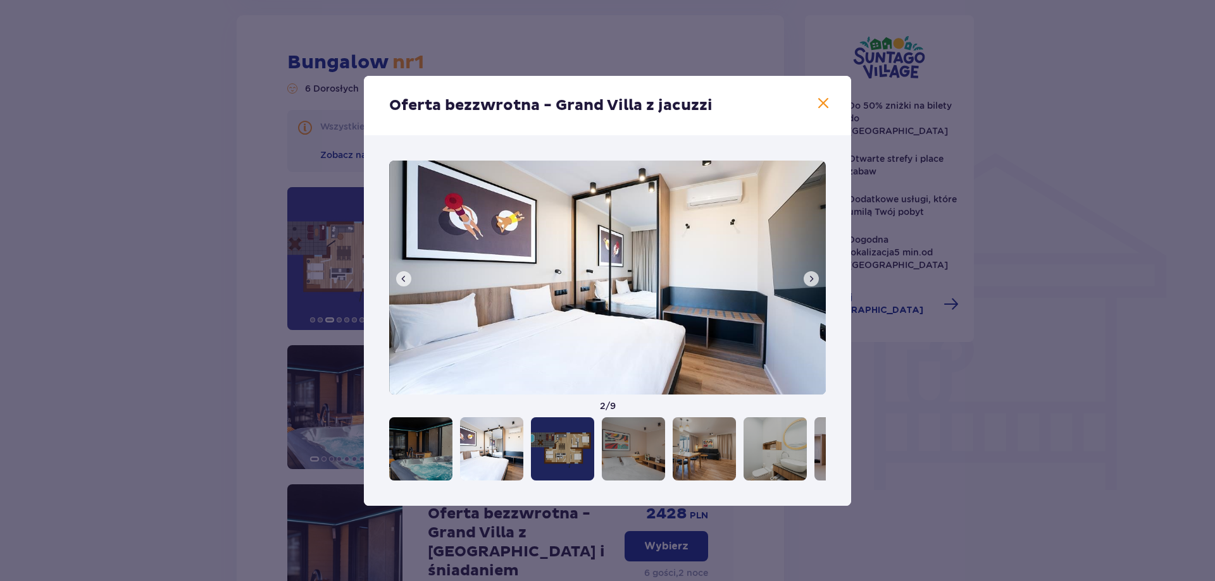
click at [810, 272] on button at bounding box center [810, 278] width 15 height 15
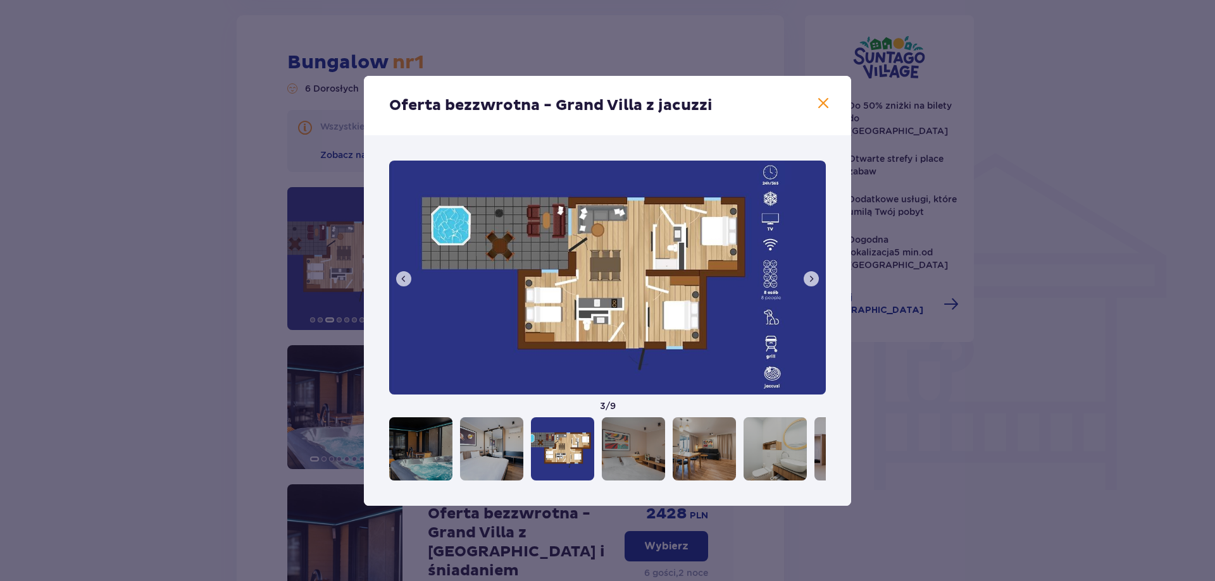
click at [808, 273] on button at bounding box center [810, 278] width 15 height 15
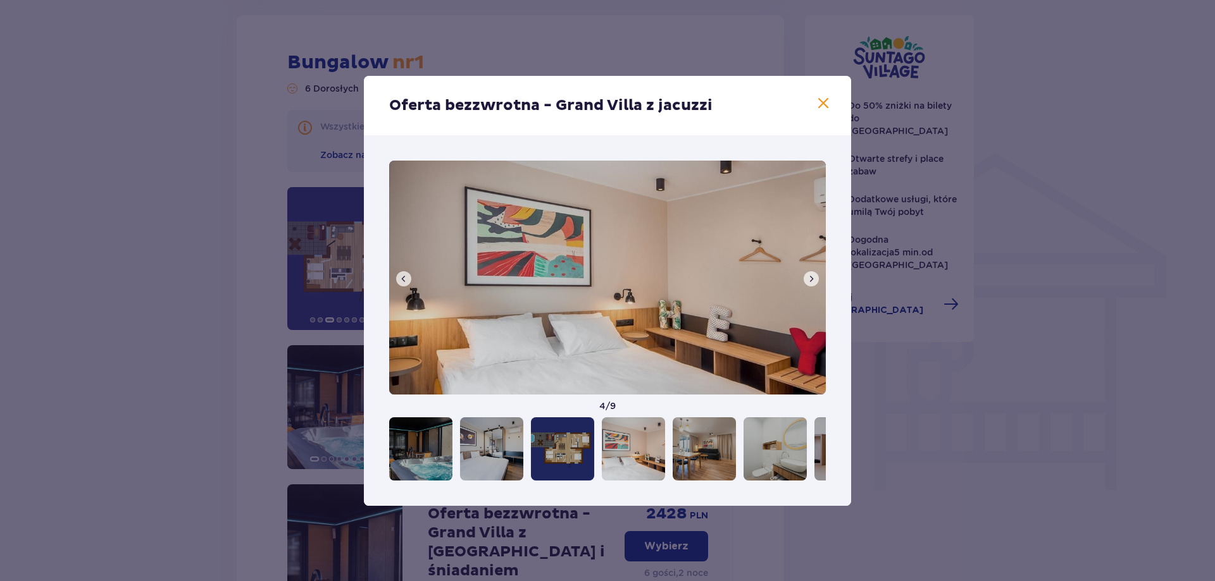
click at [405, 277] on span at bounding box center [404, 279] width 10 height 10
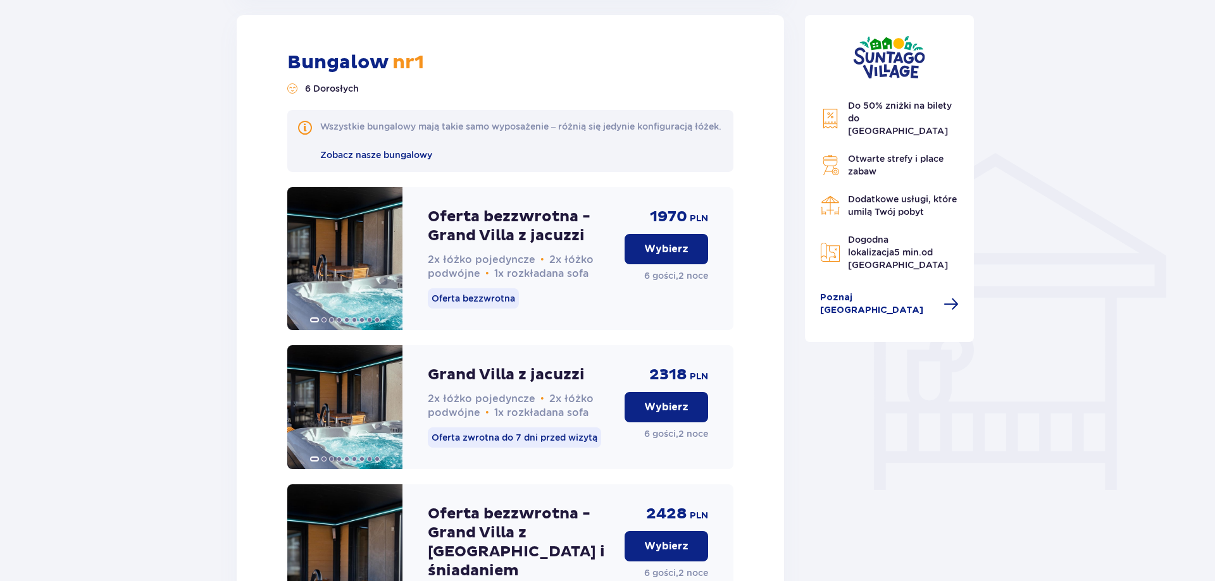
click at [89, 309] on div "Nocleg Pomiń ten krok Zaplanuj pobyt Za pierwszą dobę noclegu otrzymasz 10% zni…" at bounding box center [605, 92] width 1210 height 1736
click at [355, 160] on span "Zobacz nasze bungalowy" at bounding box center [376, 155] width 112 height 10
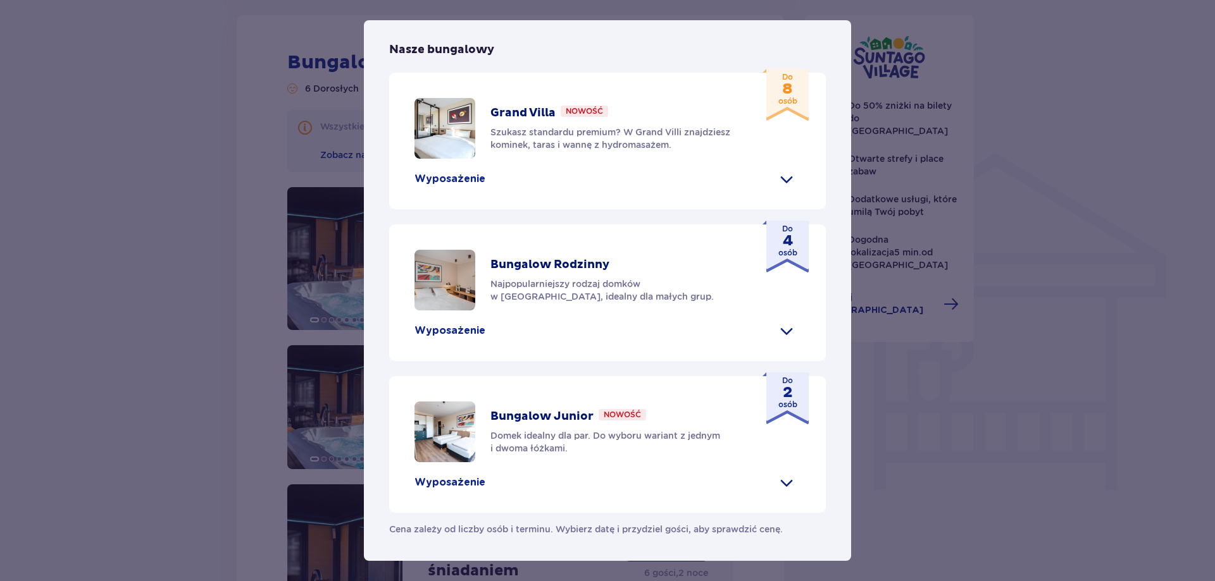
scroll to position [380, 0]
click at [787, 189] on span at bounding box center [786, 179] width 20 height 20
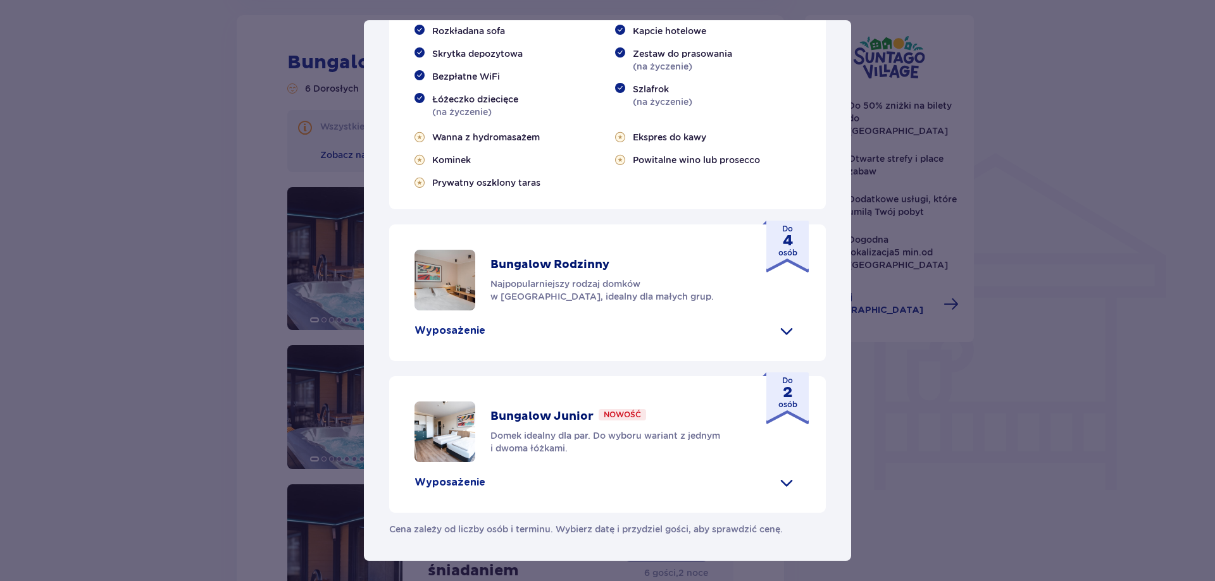
scroll to position [759, 0]
click at [769, 333] on div "Wyposażenie" at bounding box center [607, 331] width 386 height 20
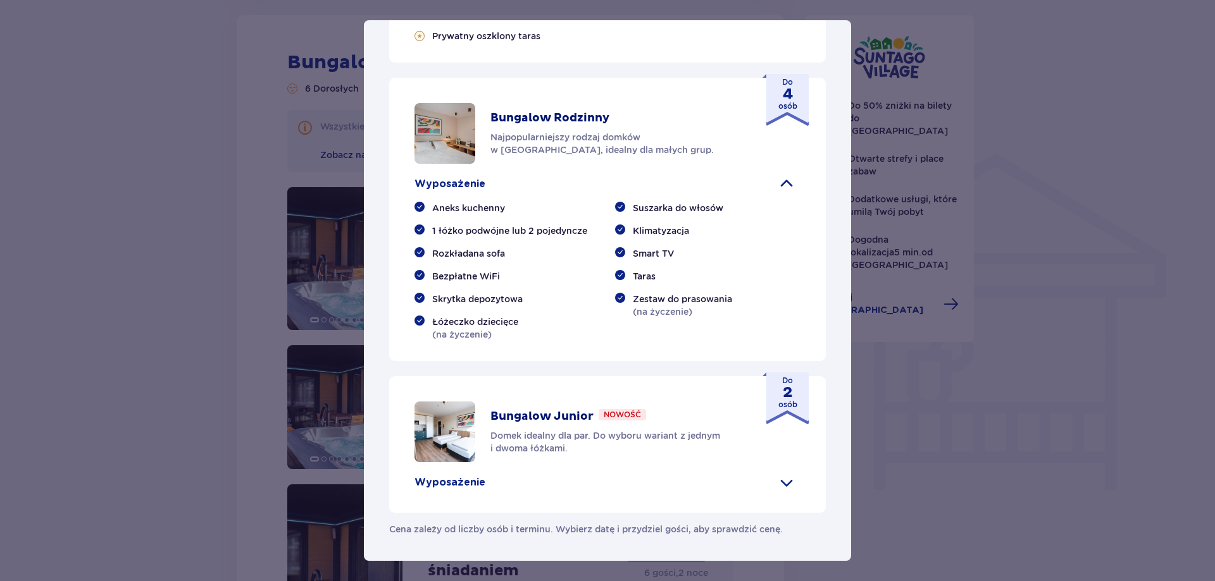
click at [772, 194] on div "Wyposażenie" at bounding box center [607, 184] width 386 height 20
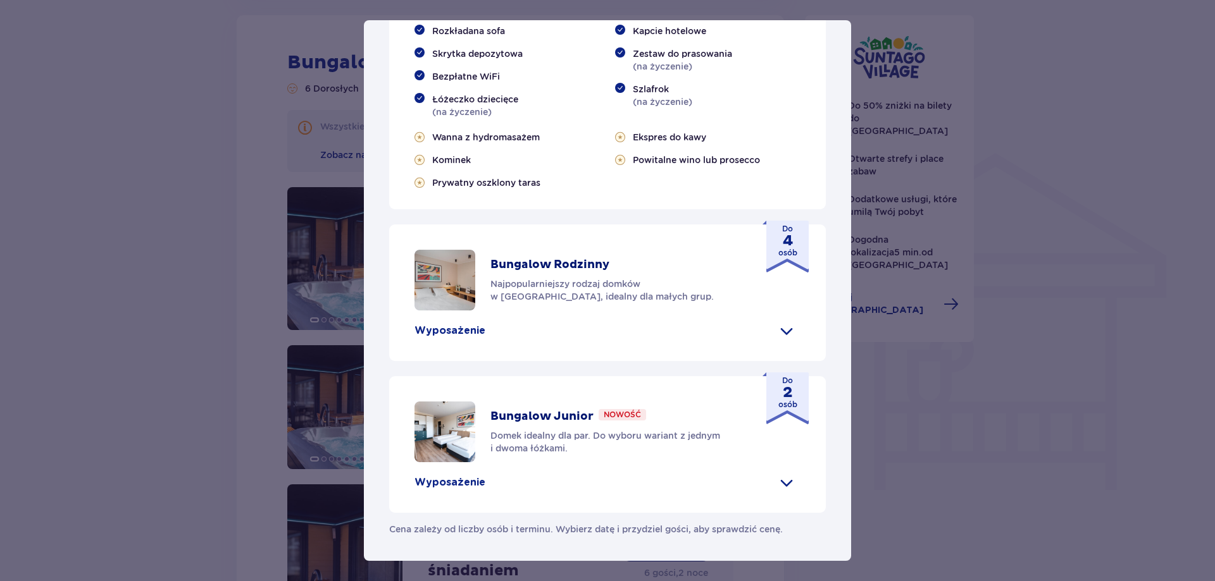
click at [776, 335] on span at bounding box center [786, 331] width 20 height 20
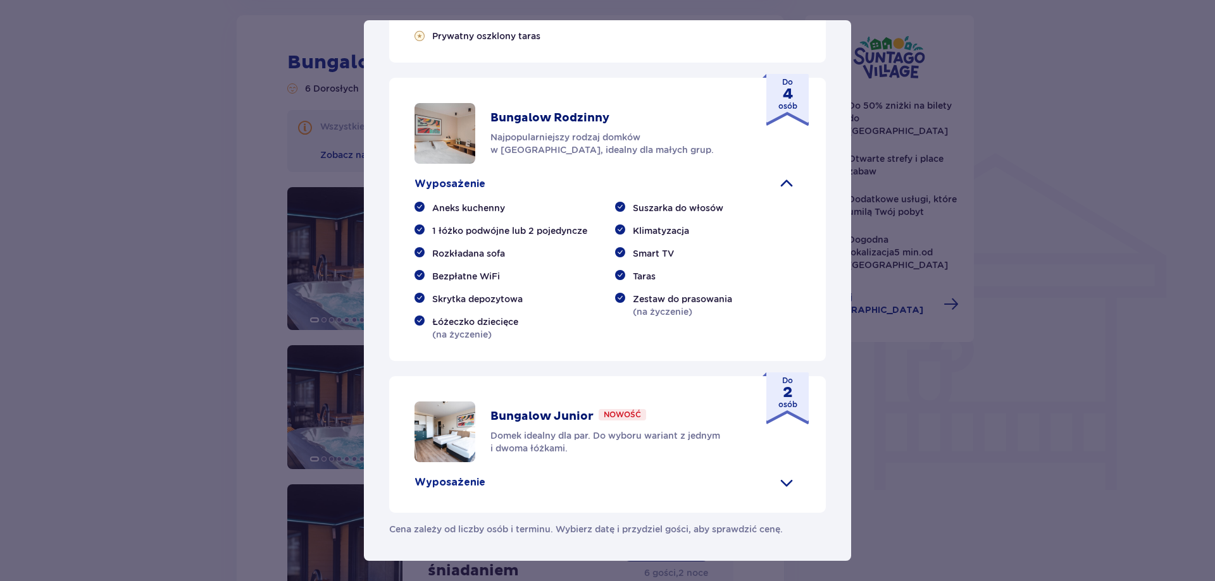
click at [777, 194] on span at bounding box center [786, 184] width 20 height 20
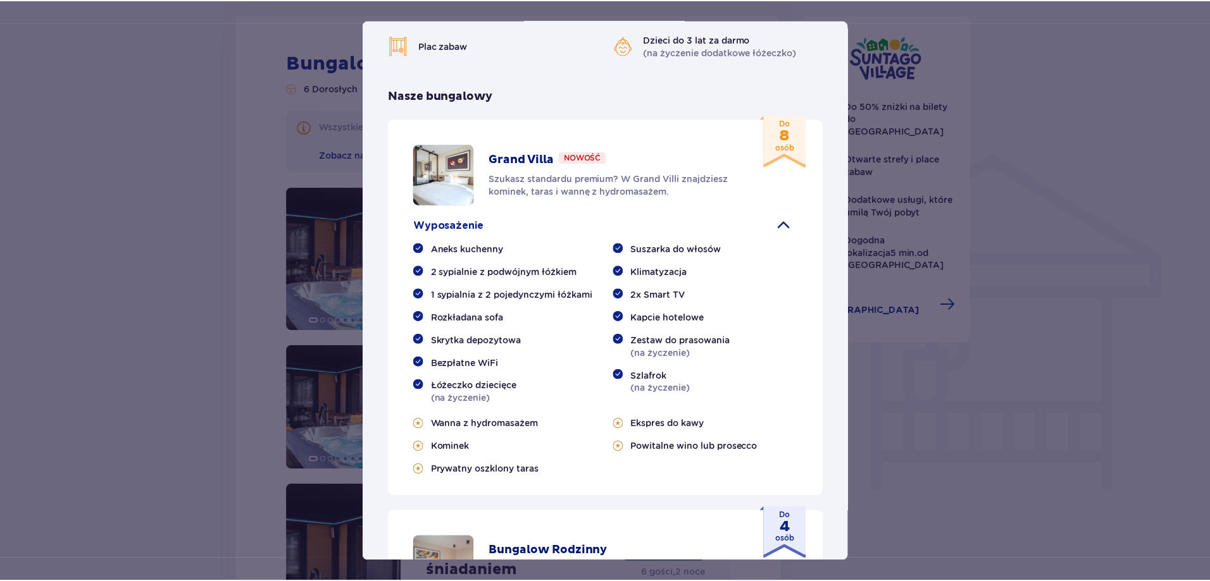
scroll to position [0, 0]
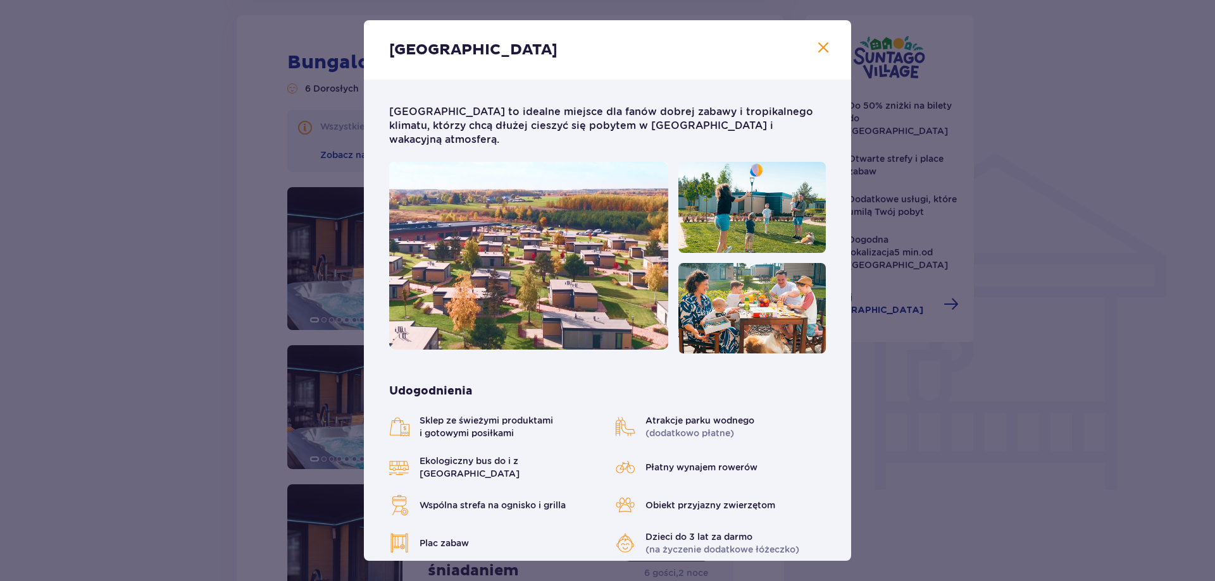
click at [817, 44] on span at bounding box center [822, 47] width 15 height 15
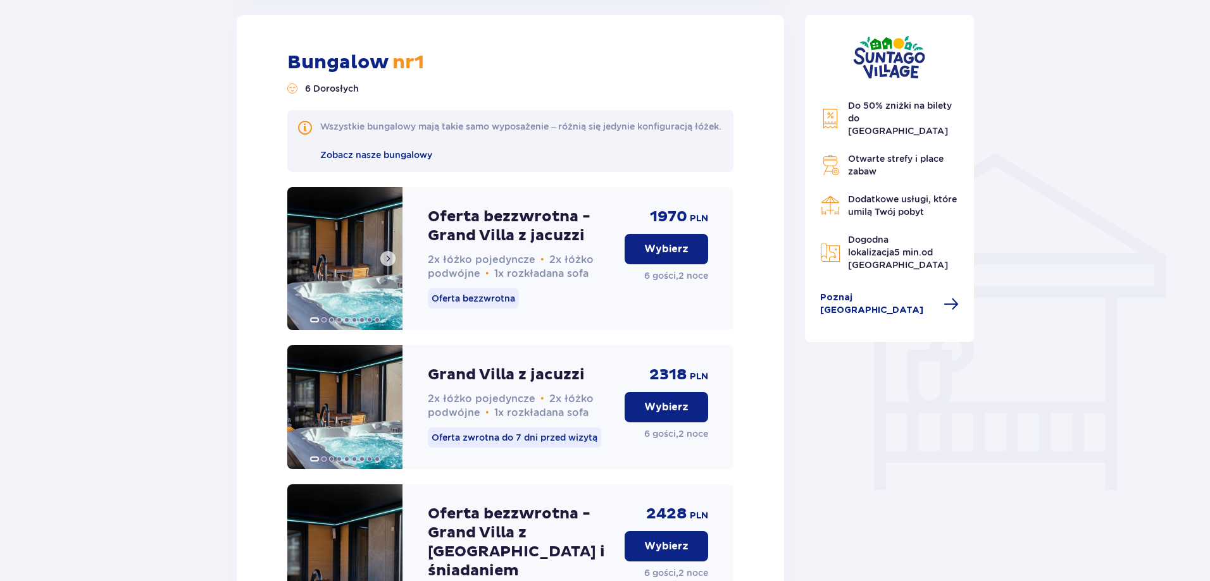
click at [320, 258] on img at bounding box center [344, 258] width 115 height 143
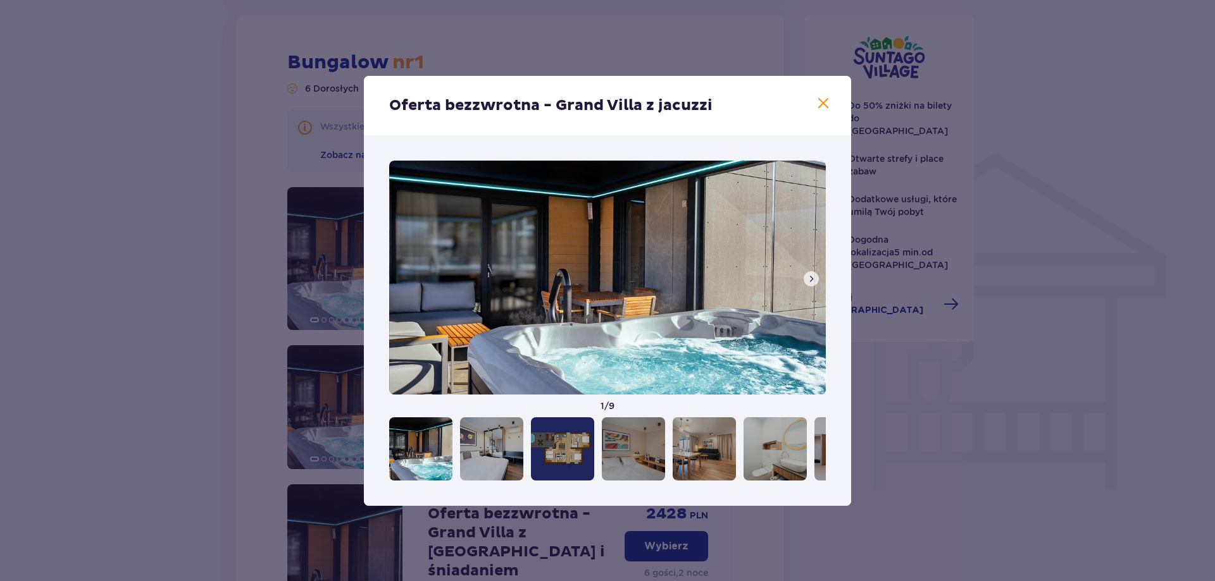
click at [811, 278] on span at bounding box center [811, 279] width 10 height 10
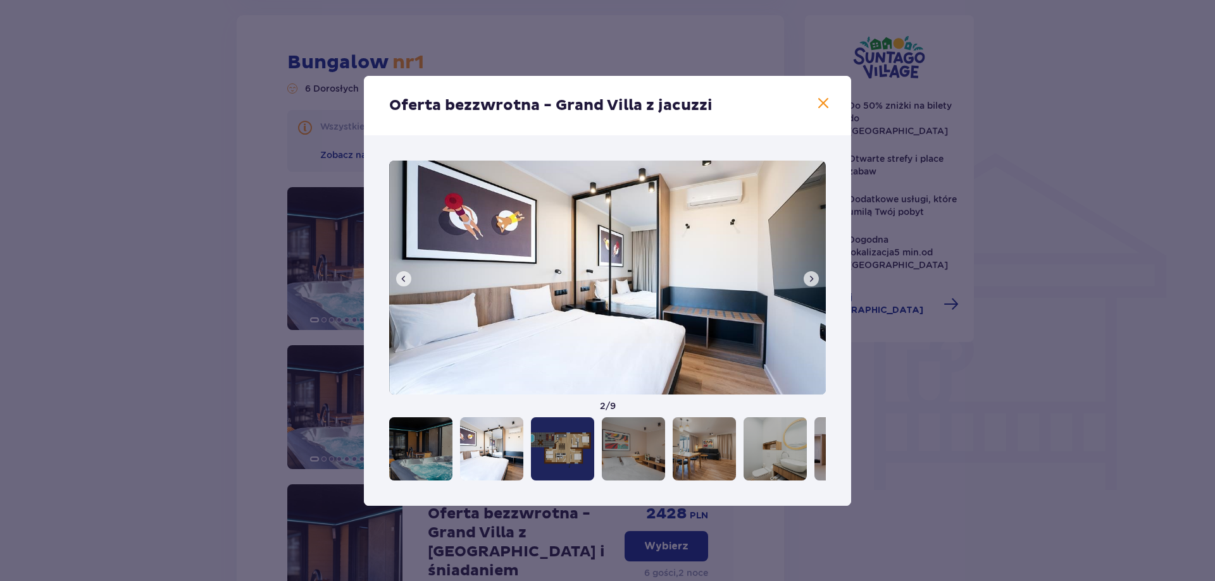
click at [811, 278] on span at bounding box center [811, 279] width 10 height 10
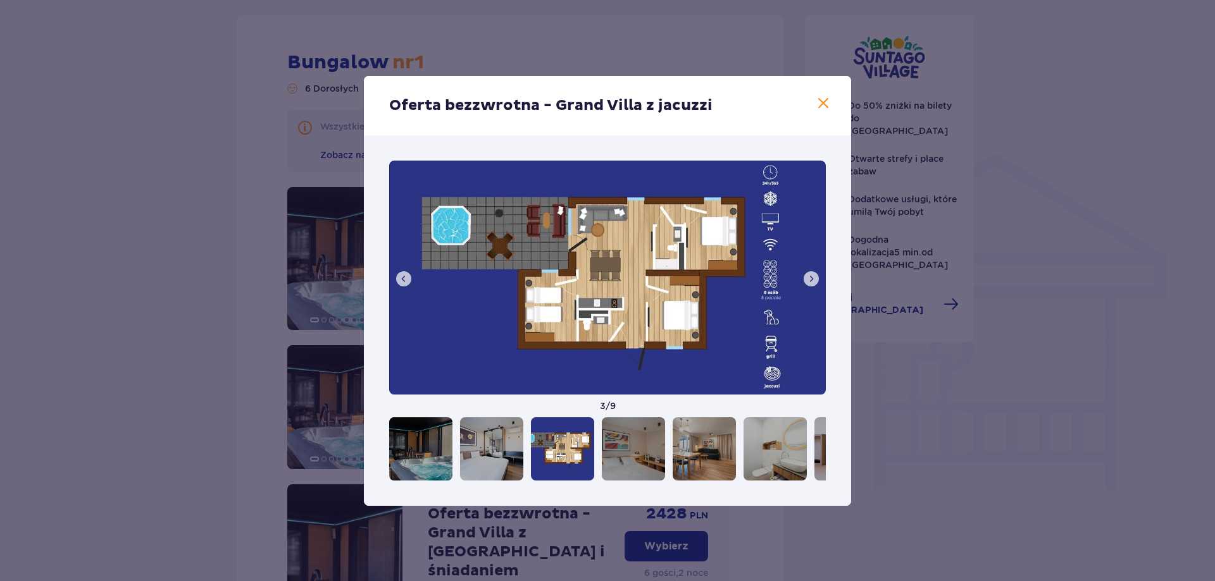
click at [811, 278] on span at bounding box center [811, 279] width 10 height 10
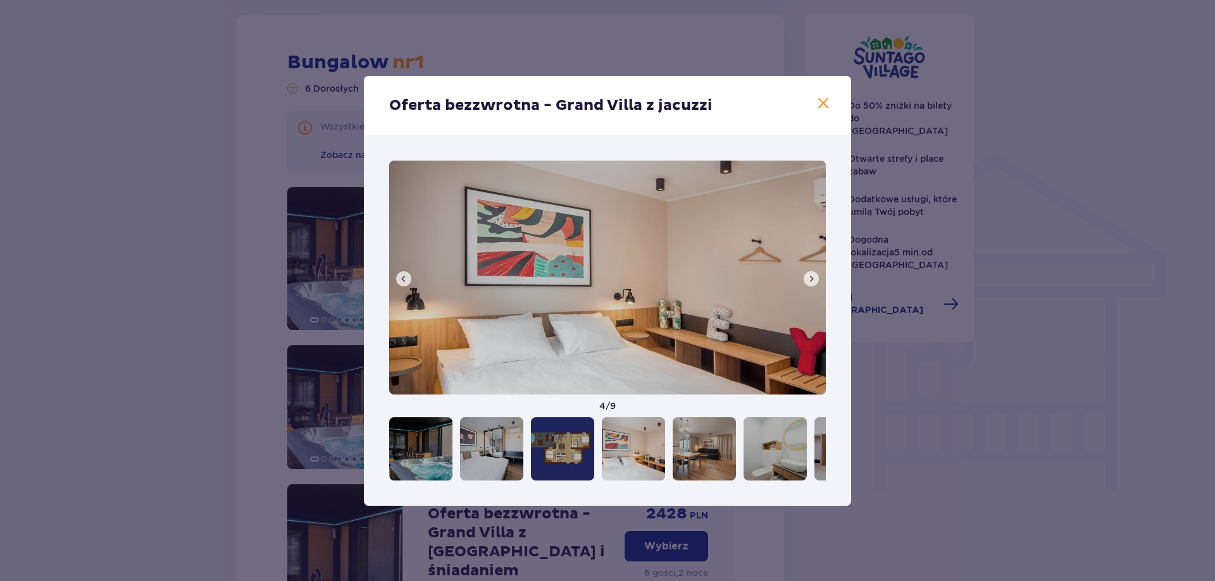
click at [811, 278] on span at bounding box center [811, 279] width 10 height 10
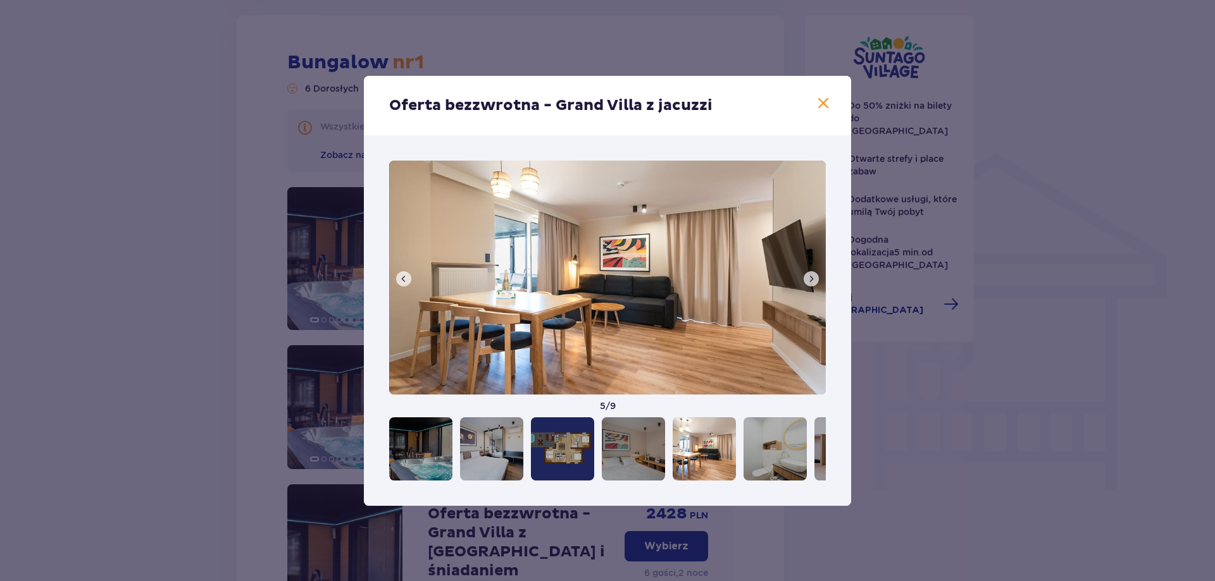
click at [811, 278] on span at bounding box center [811, 279] width 10 height 10
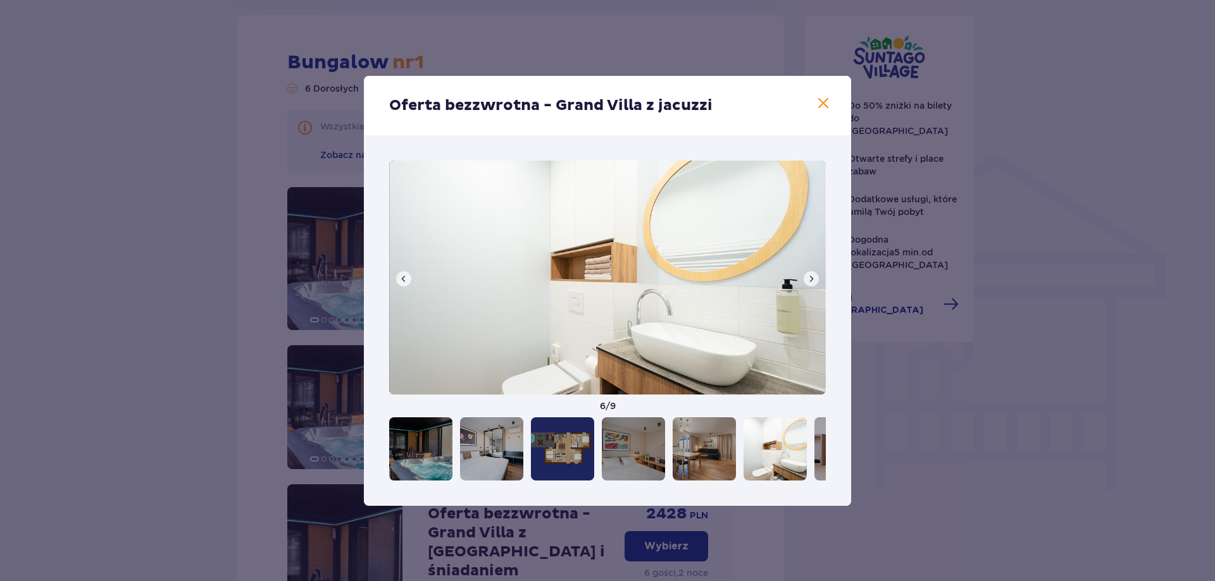
click at [811, 278] on span at bounding box center [811, 279] width 10 height 10
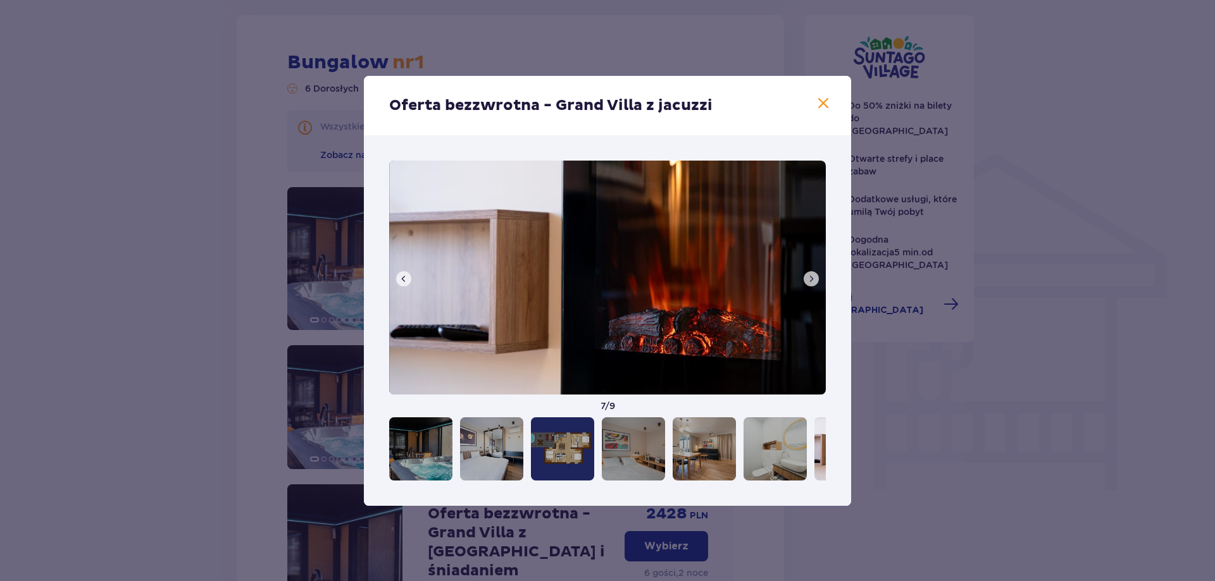
click at [811, 278] on span at bounding box center [811, 279] width 10 height 10
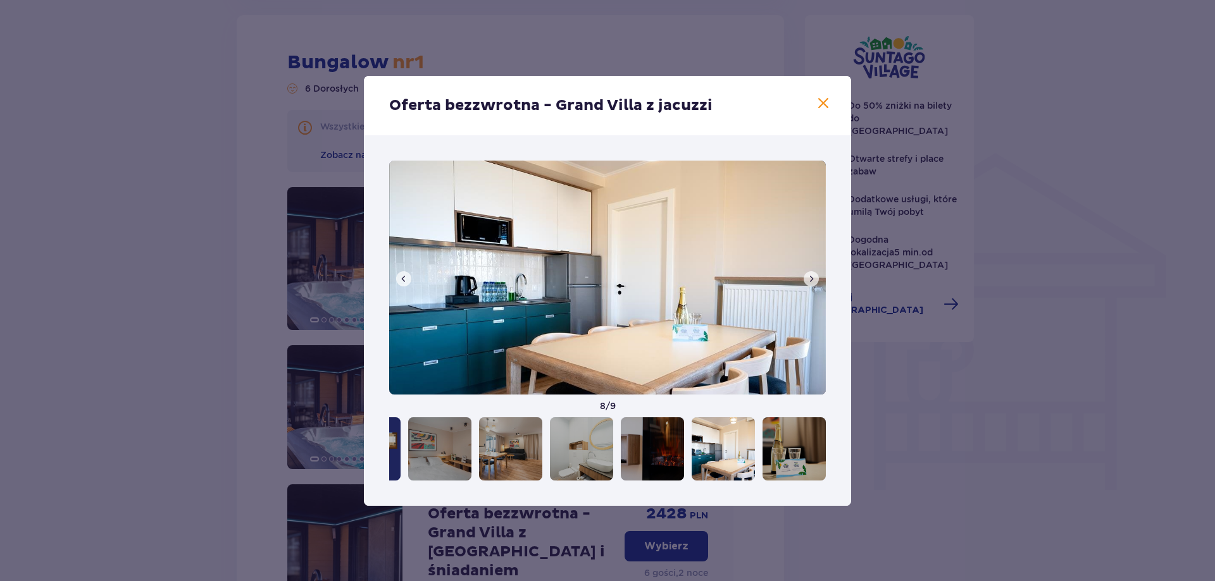
click at [811, 278] on span at bounding box center [811, 279] width 10 height 10
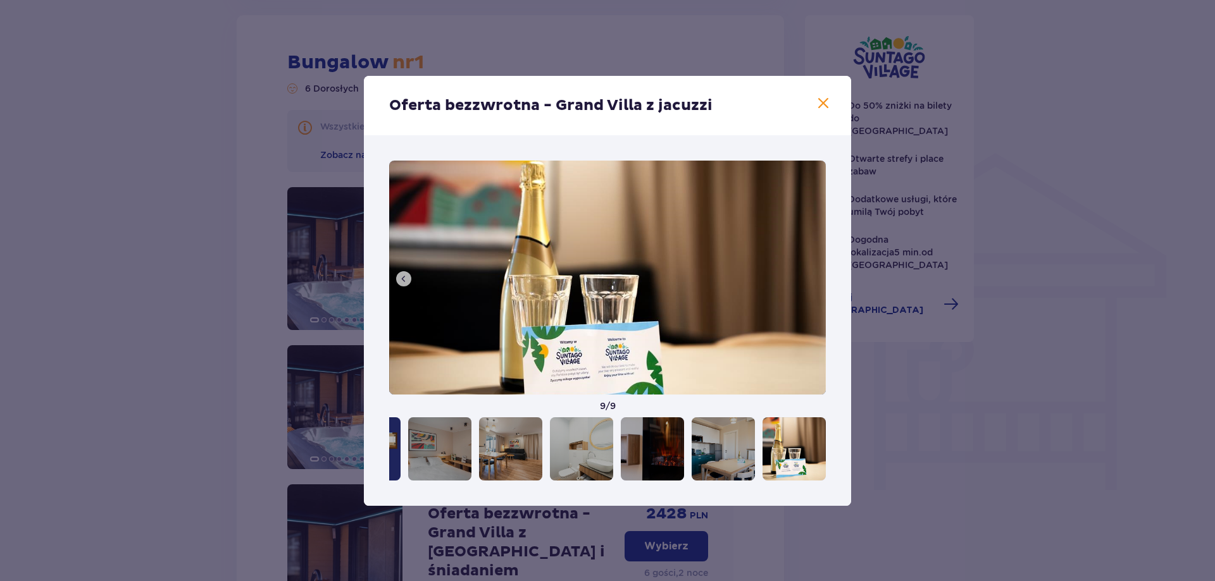
click at [404, 285] on button at bounding box center [403, 278] width 15 height 15
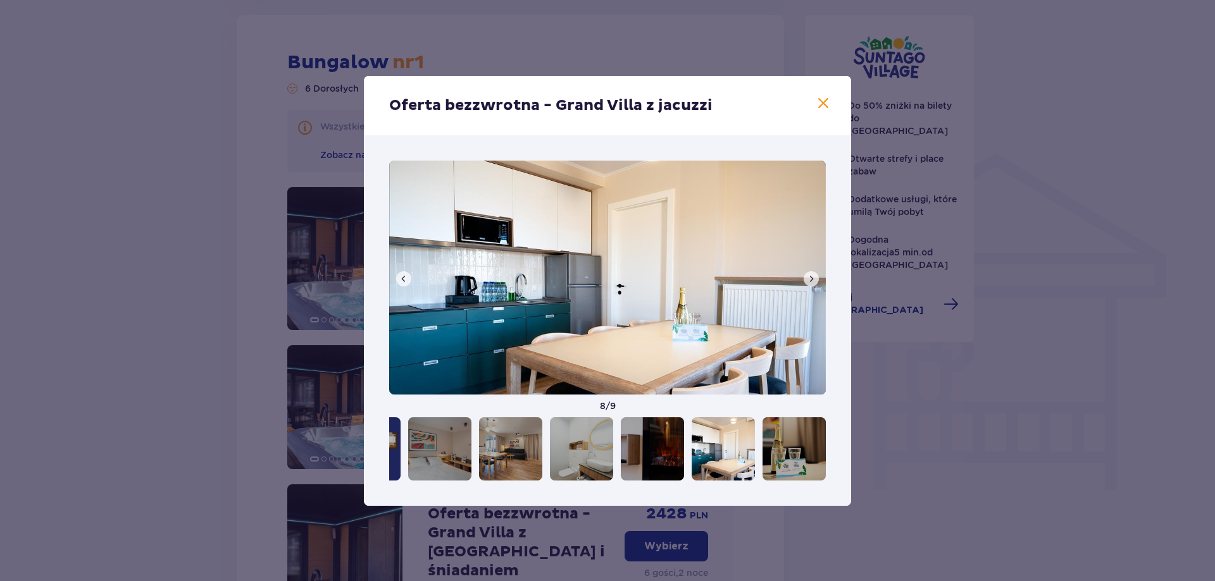
click at [813, 287] on img at bounding box center [607, 278] width 436 height 234
click at [810, 282] on span at bounding box center [811, 279] width 10 height 10
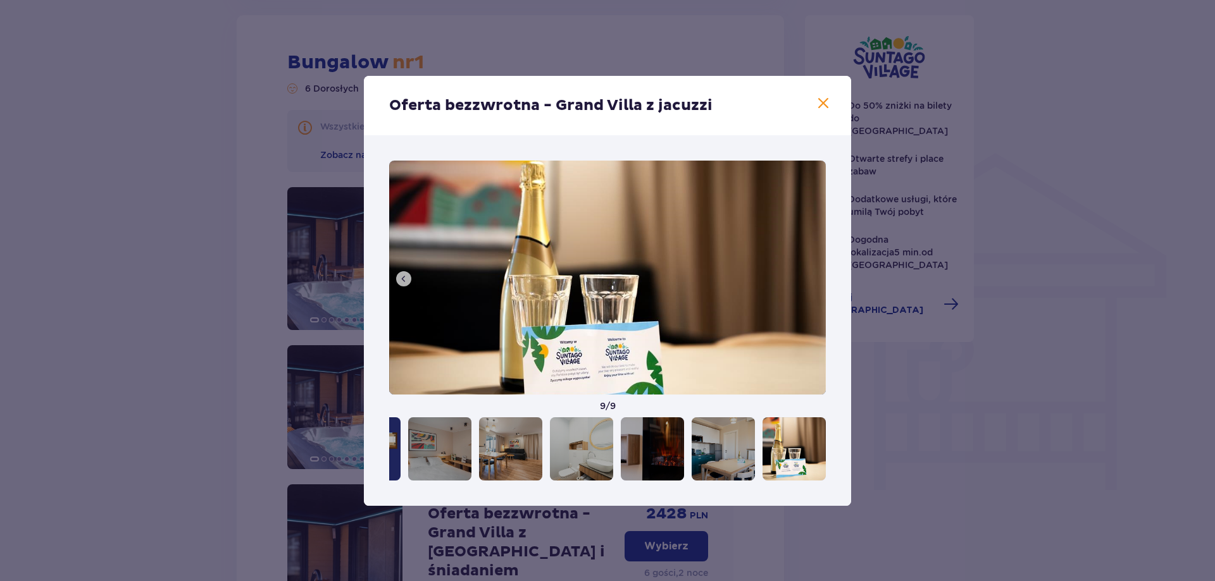
click at [810, 282] on img at bounding box center [607, 278] width 436 height 234
click at [395, 280] on img at bounding box center [607, 278] width 436 height 234
click at [396, 283] on img at bounding box center [607, 278] width 436 height 234
click at [401, 280] on span at bounding box center [404, 279] width 10 height 10
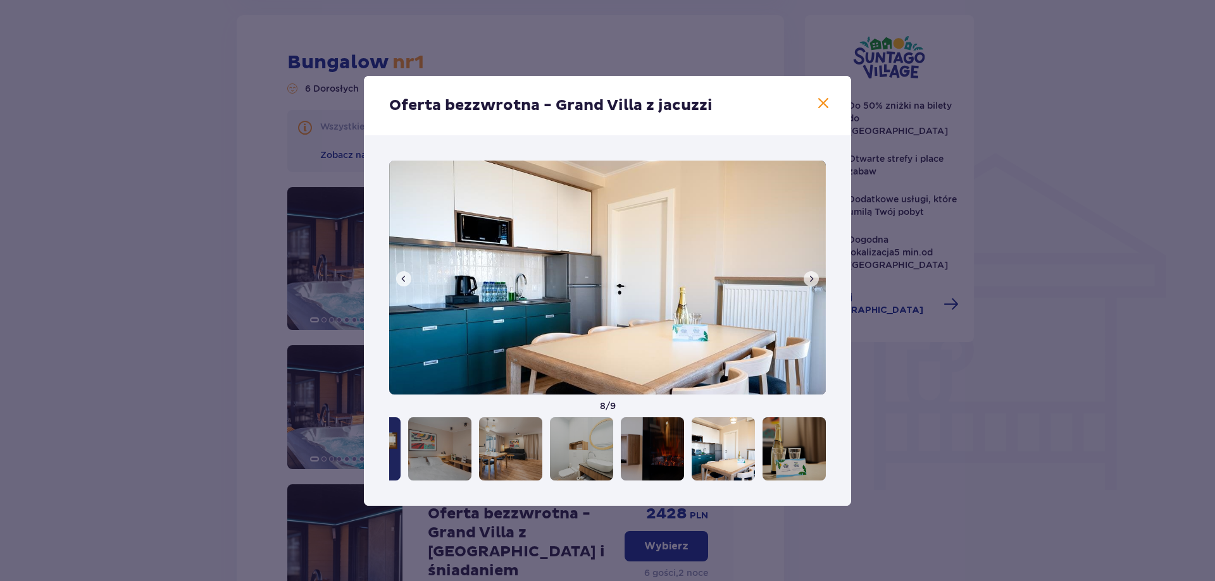
click at [800, 283] on img at bounding box center [607, 278] width 436 height 234
click at [807, 282] on span at bounding box center [811, 279] width 10 height 10
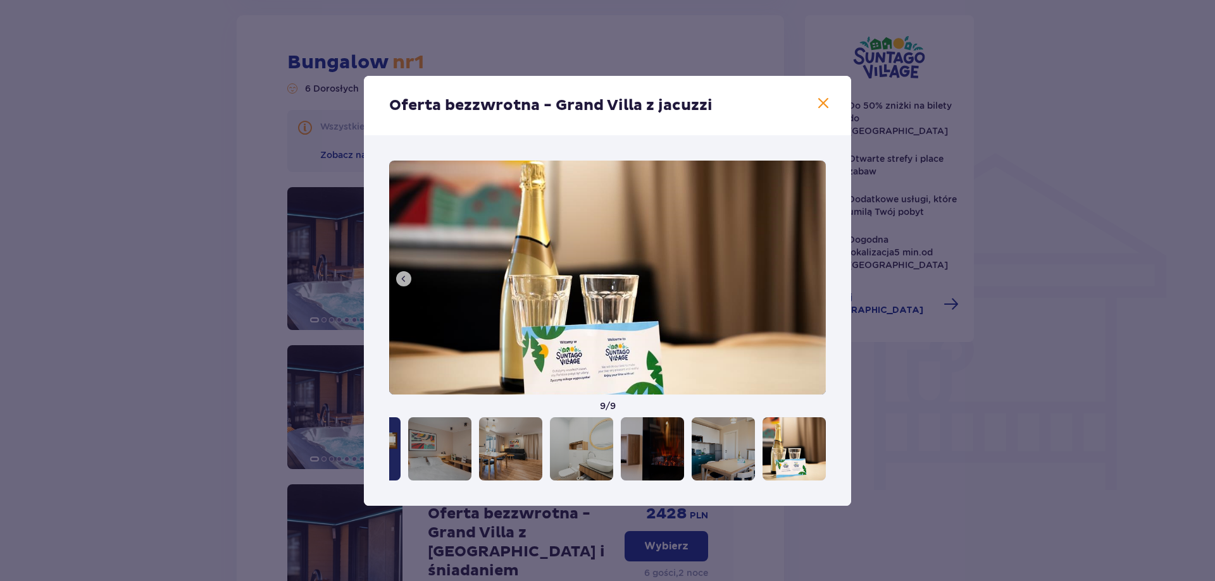
click at [807, 282] on img at bounding box center [607, 278] width 436 height 234
click at [405, 279] on span at bounding box center [404, 279] width 10 height 10
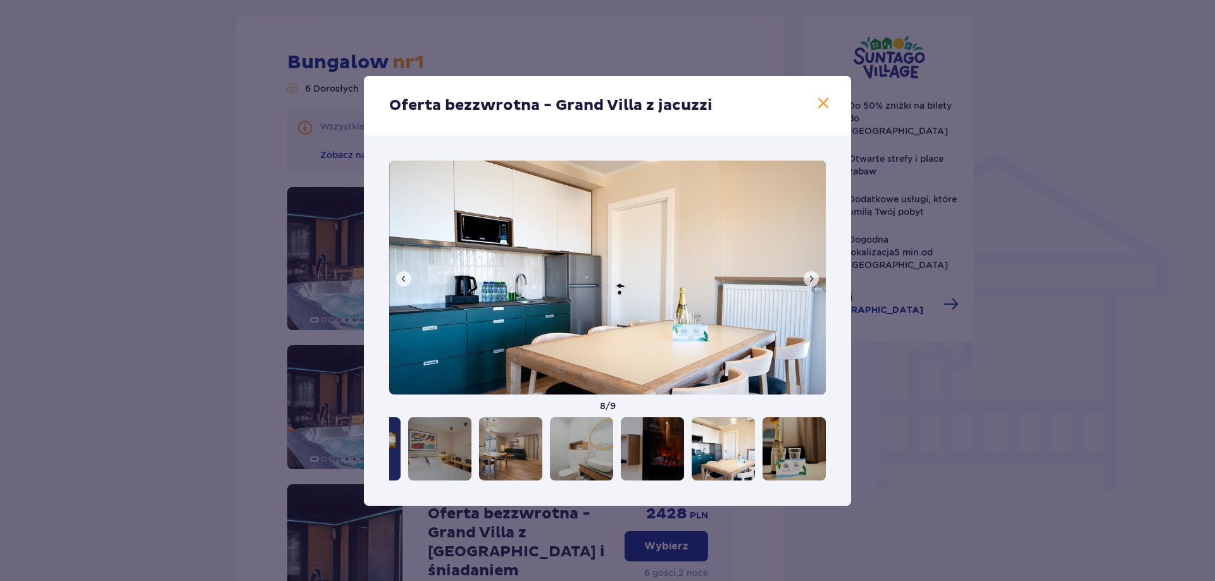
click at [405, 279] on span at bounding box center [404, 279] width 10 height 10
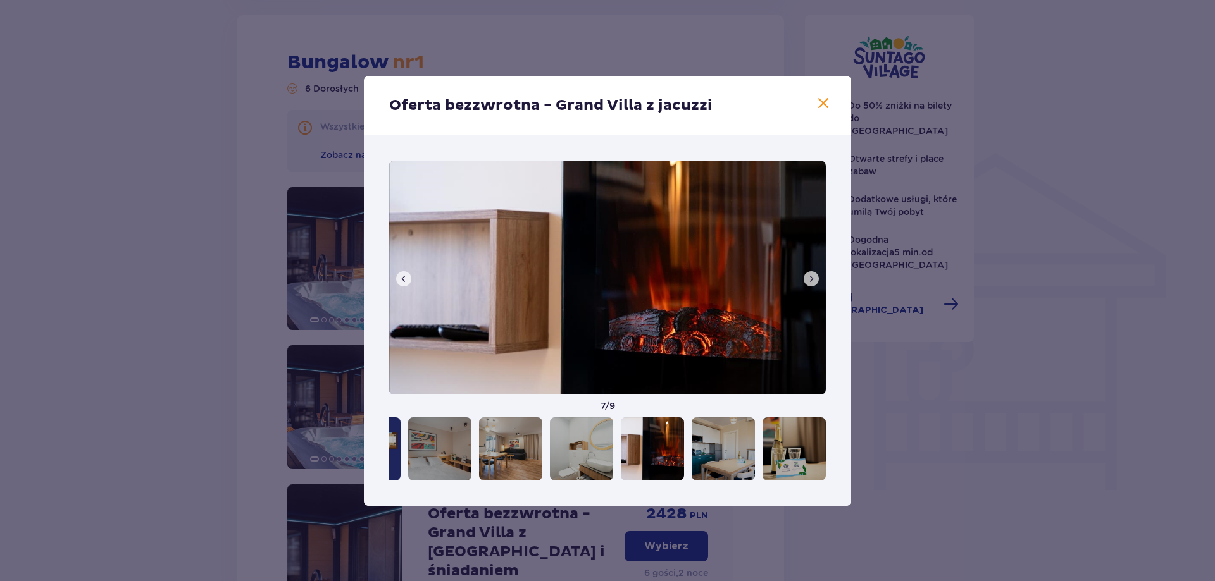
click at [405, 279] on span at bounding box center [404, 279] width 10 height 10
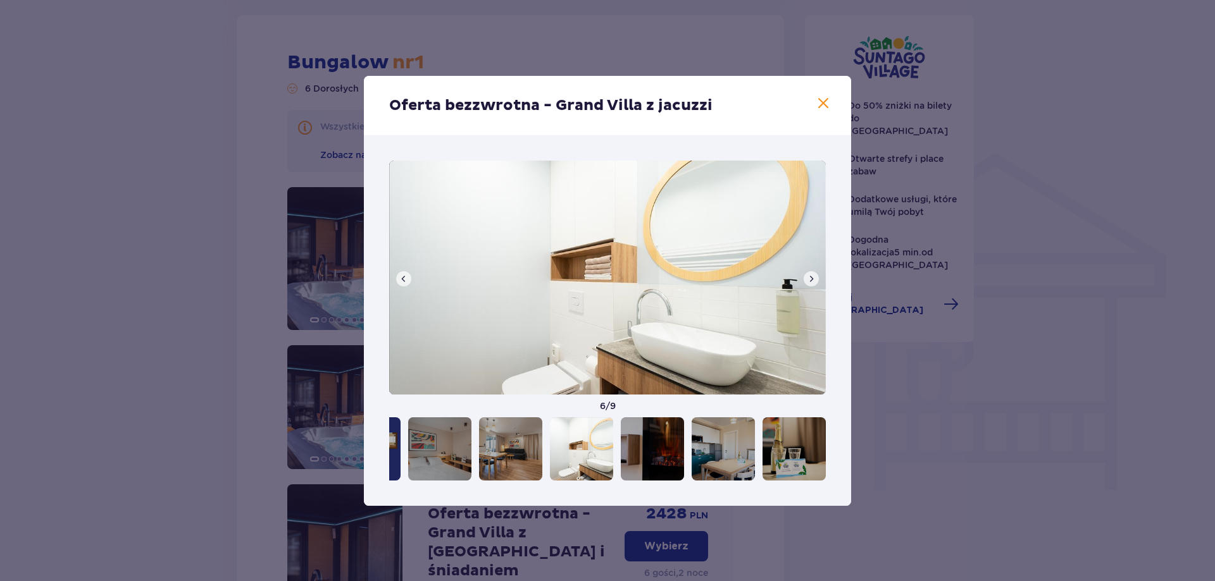
click at [405, 279] on span at bounding box center [404, 279] width 10 height 10
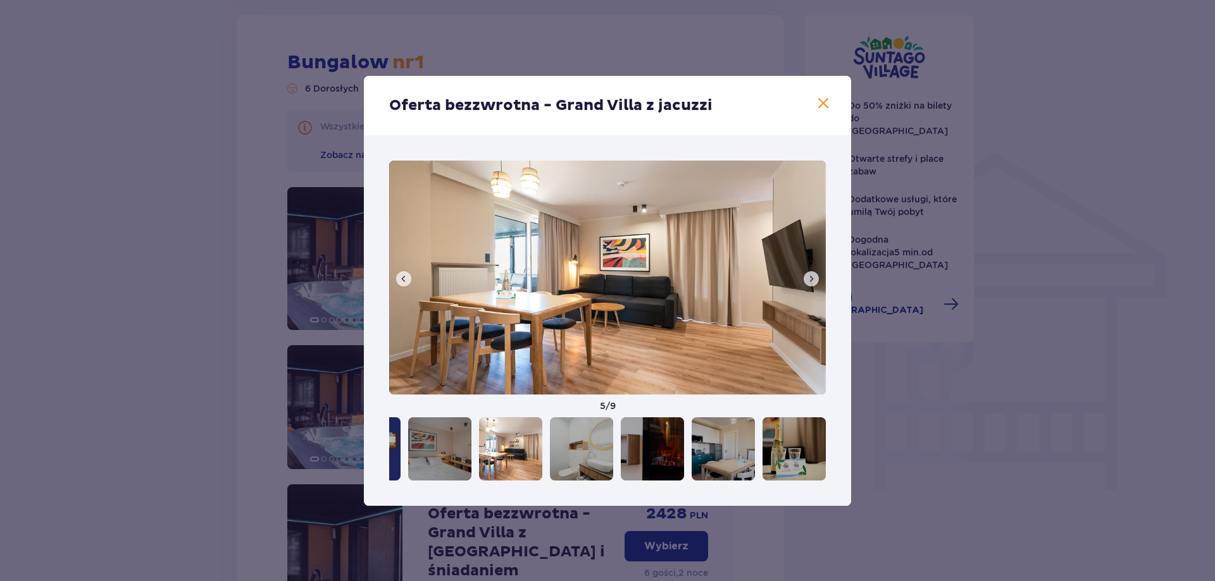
click at [405, 279] on span at bounding box center [404, 279] width 10 height 10
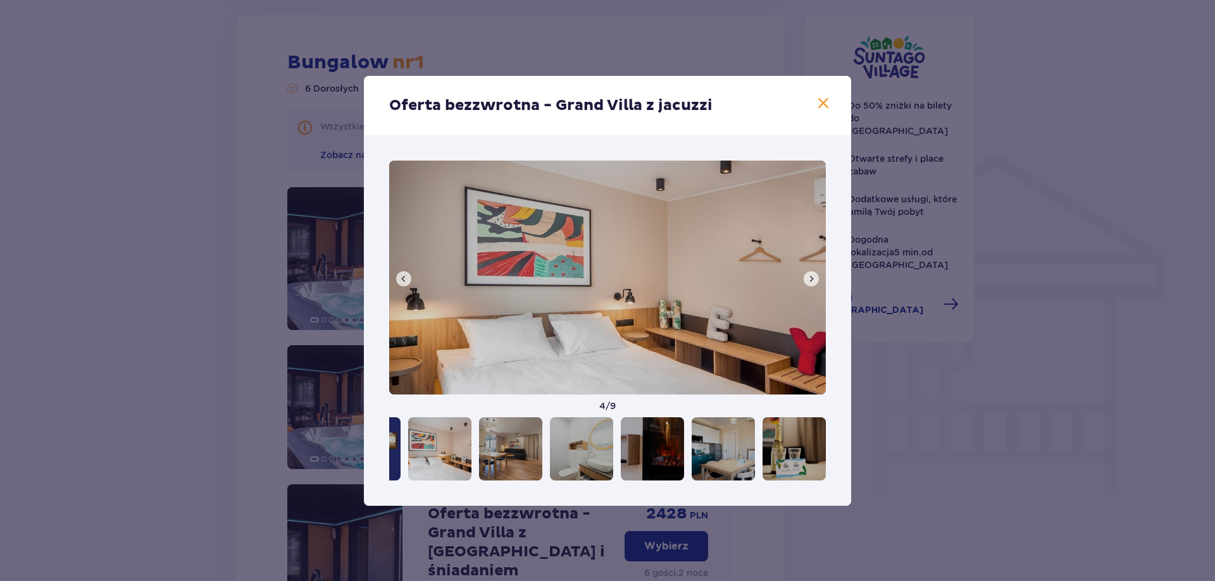
click at [405, 279] on span at bounding box center [404, 279] width 10 height 10
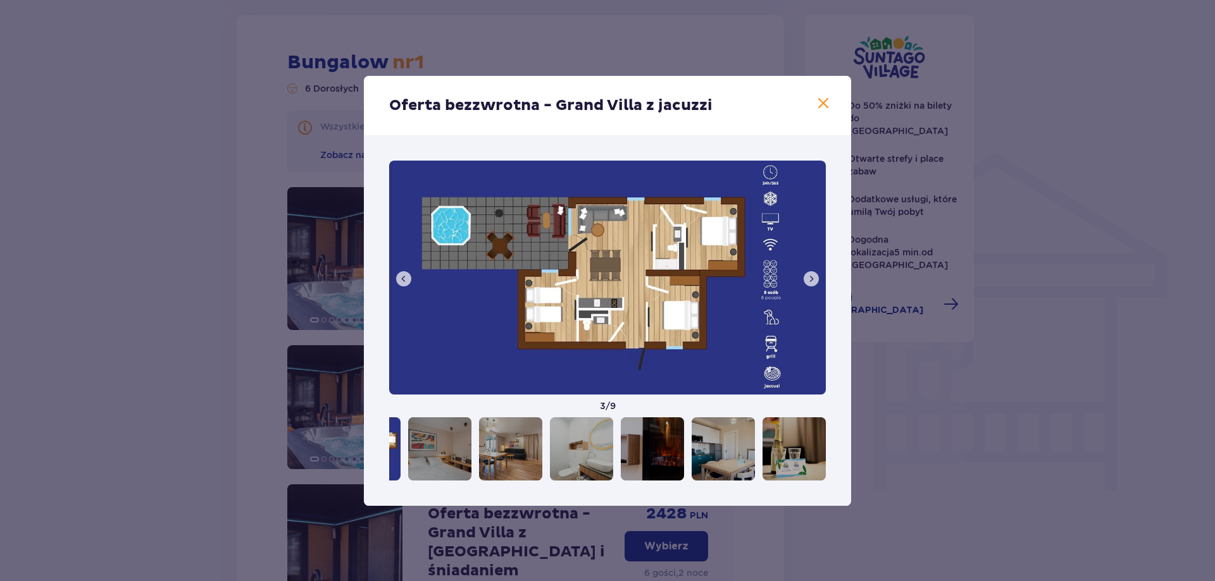
click at [803, 282] on img at bounding box center [607, 278] width 436 height 234
click at [808, 281] on span at bounding box center [811, 279] width 10 height 10
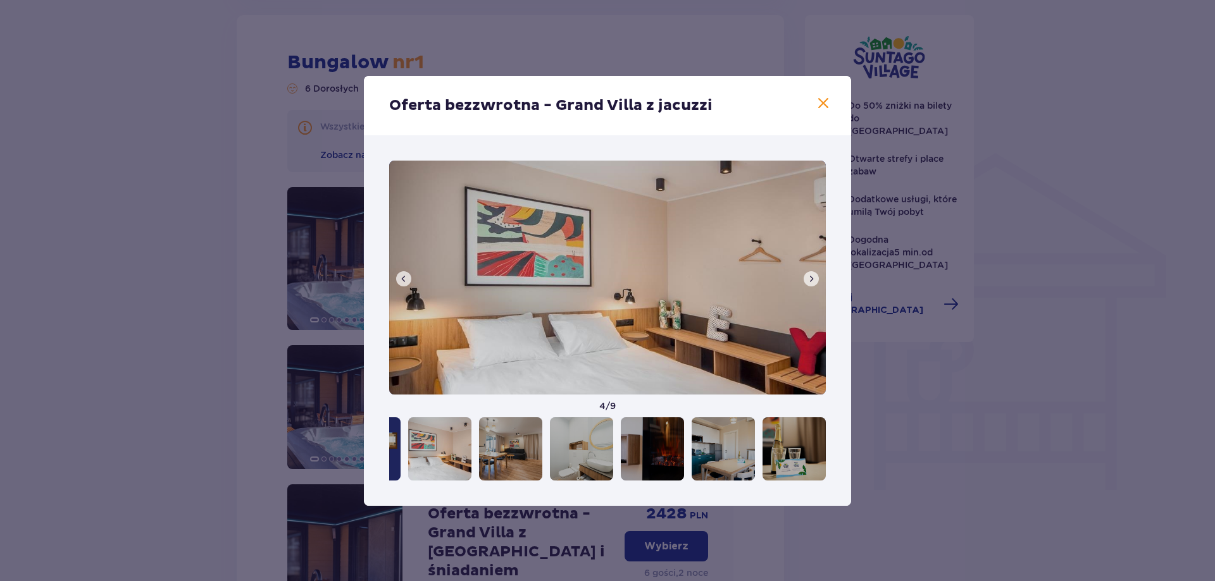
click at [808, 281] on span at bounding box center [811, 279] width 10 height 10
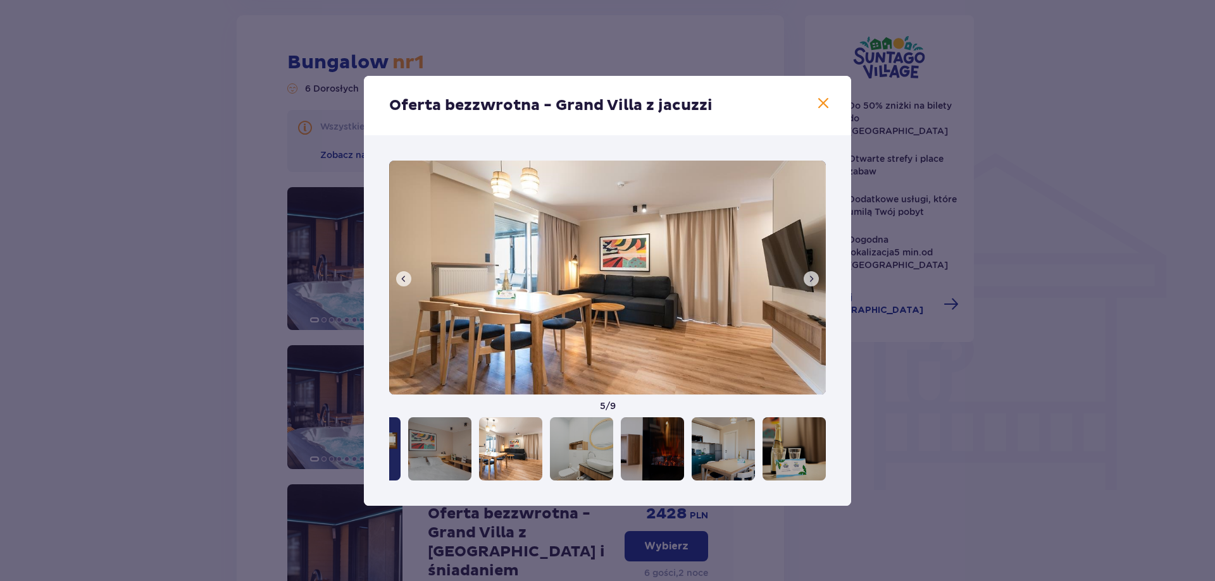
click at [808, 281] on span at bounding box center [811, 279] width 10 height 10
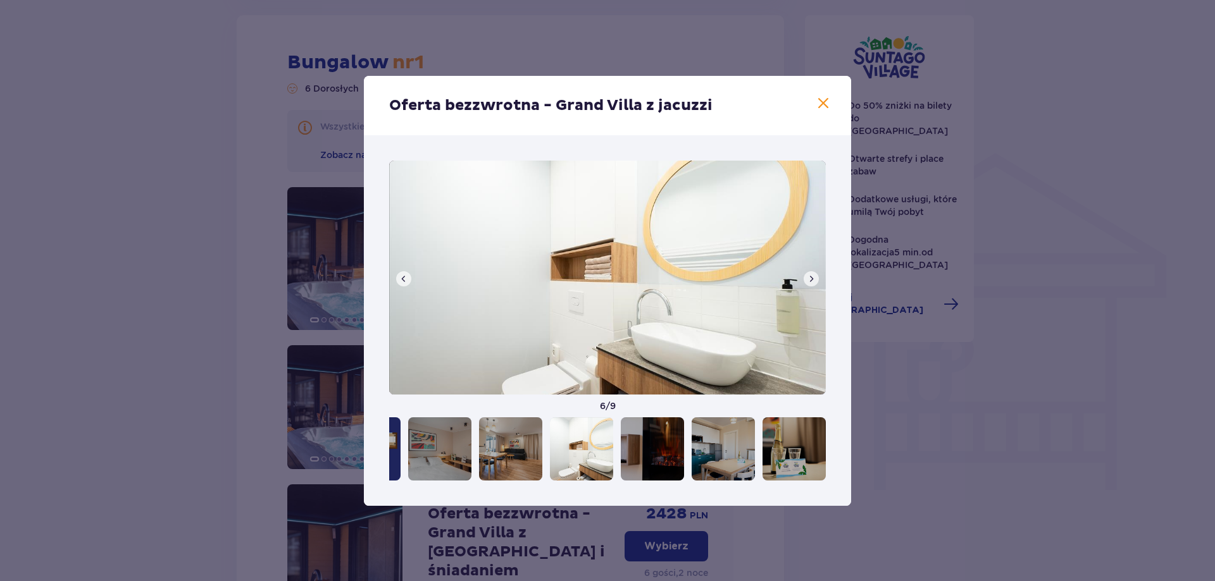
click at [808, 281] on span at bounding box center [811, 279] width 10 height 10
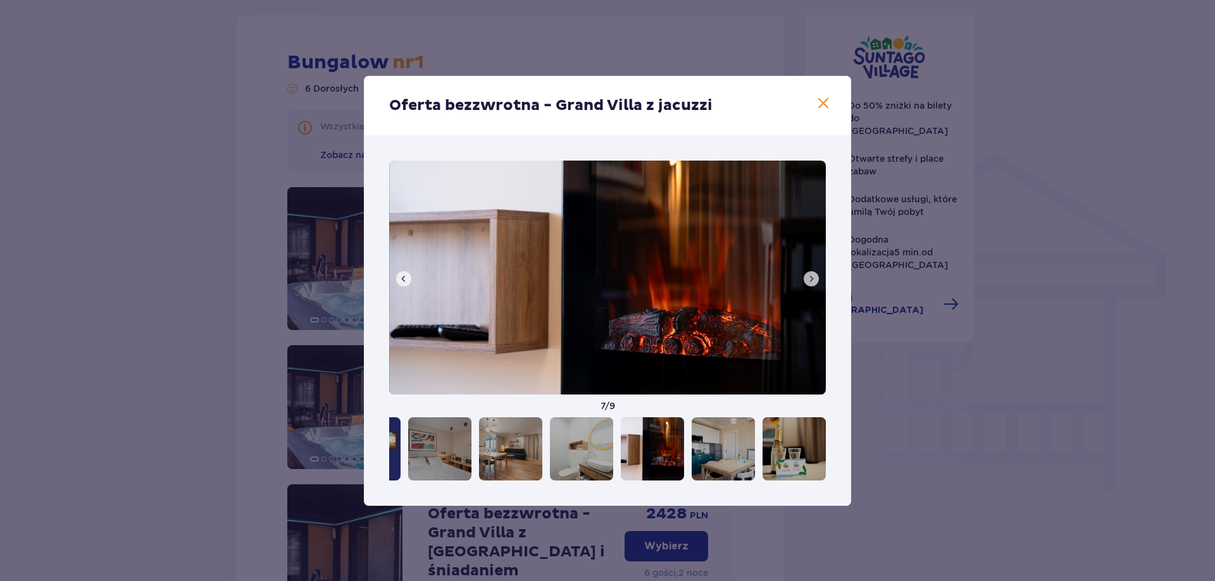
click at [808, 281] on span at bounding box center [811, 279] width 10 height 10
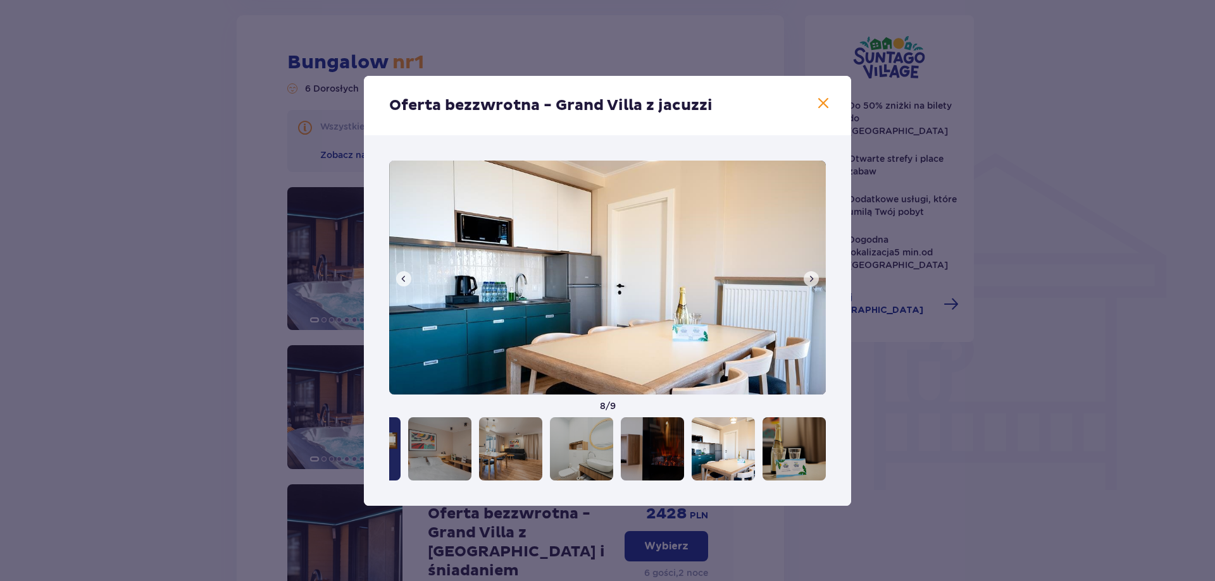
click at [808, 281] on span at bounding box center [811, 279] width 10 height 10
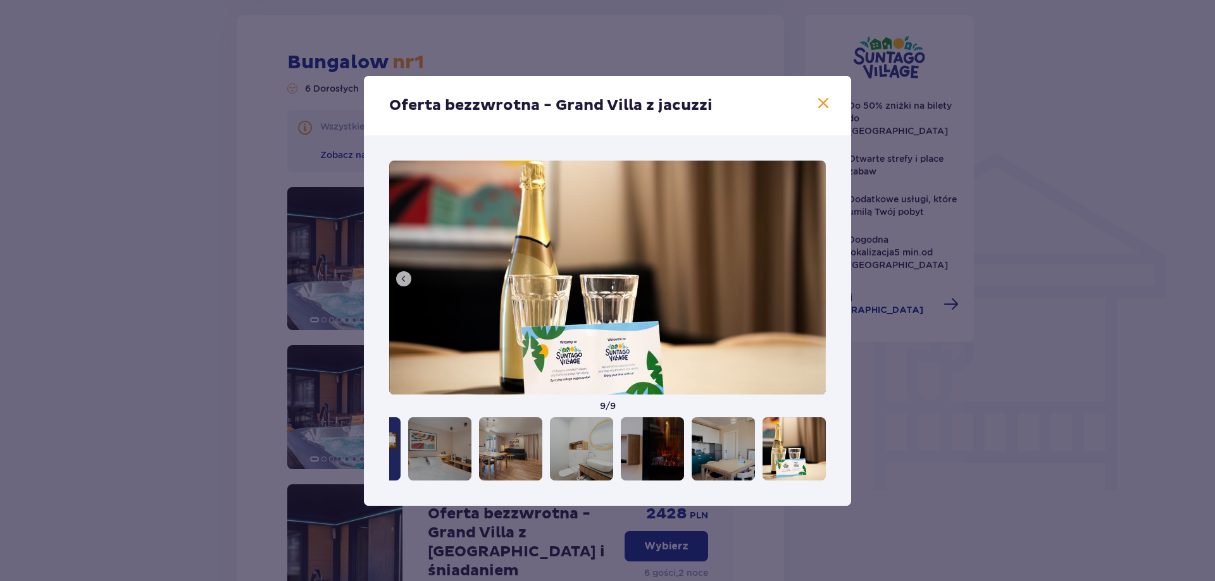
click at [819, 110] on span at bounding box center [822, 103] width 15 height 15
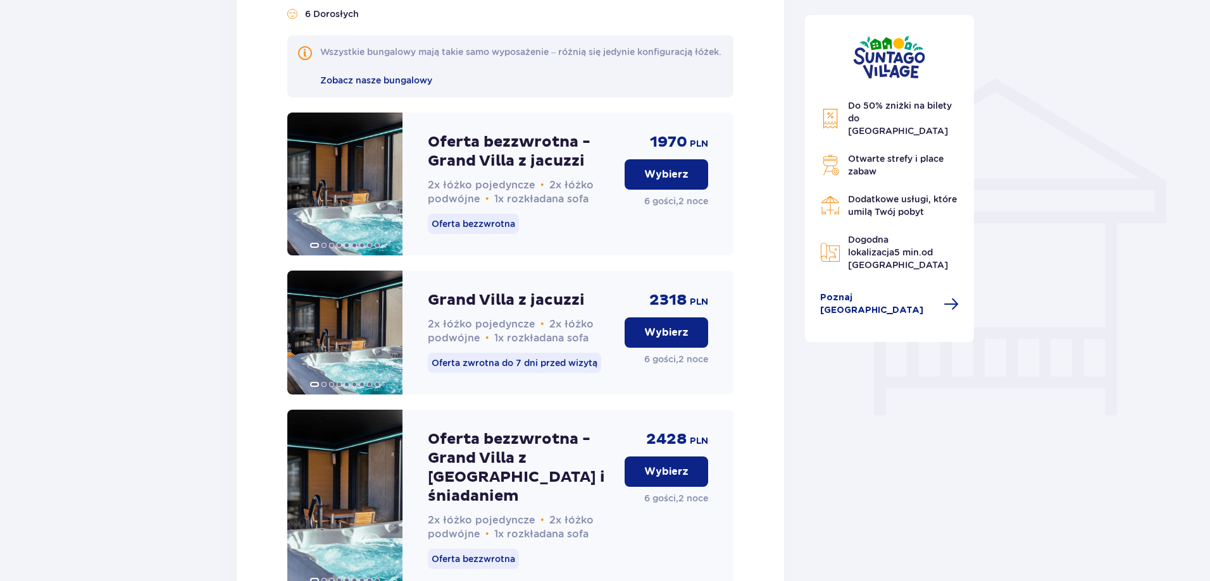
scroll to position [931, 0]
